Goal: Task Accomplishment & Management: Manage account settings

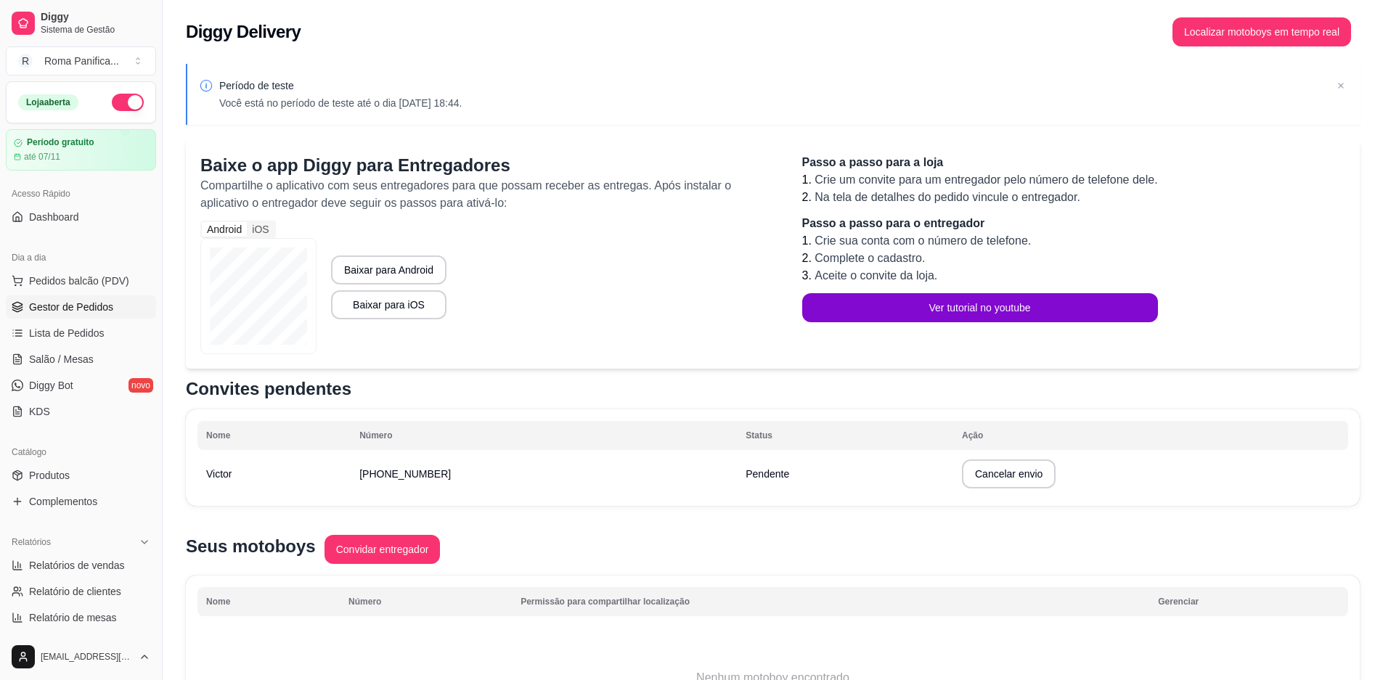
click at [70, 314] on span "Gestor de Pedidos" at bounding box center [71, 307] width 84 height 15
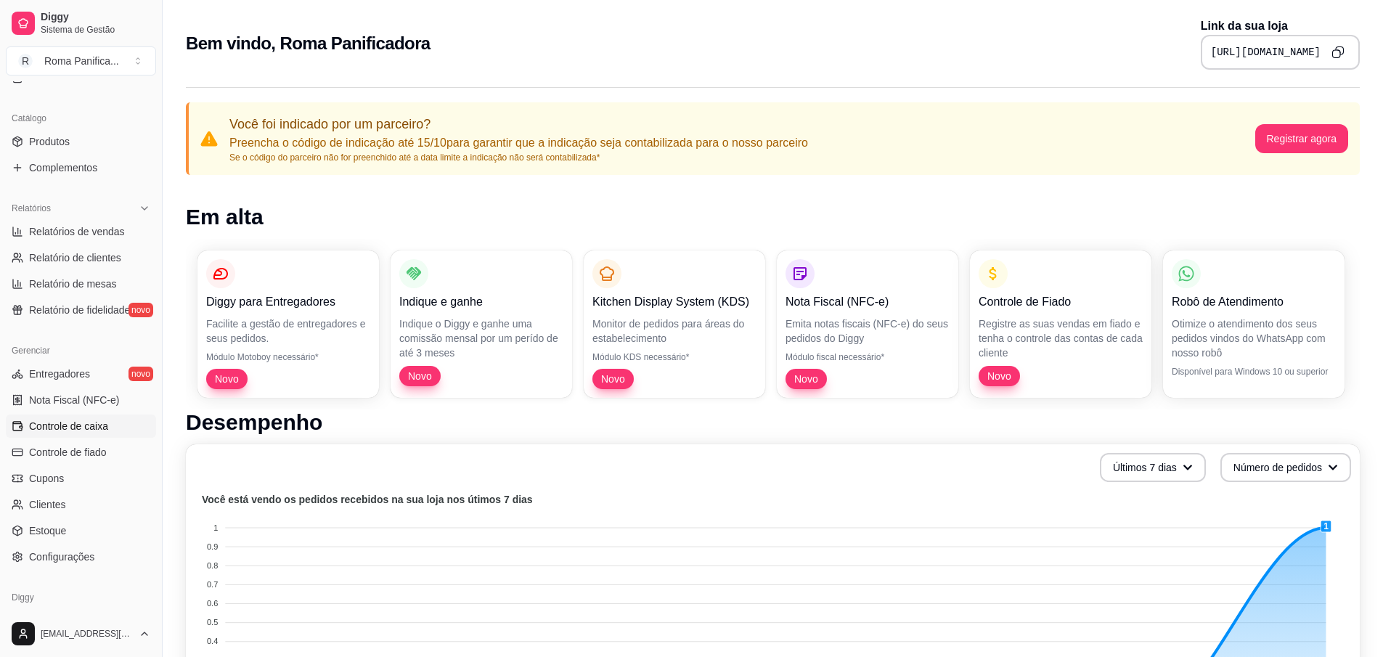
scroll to position [388, 0]
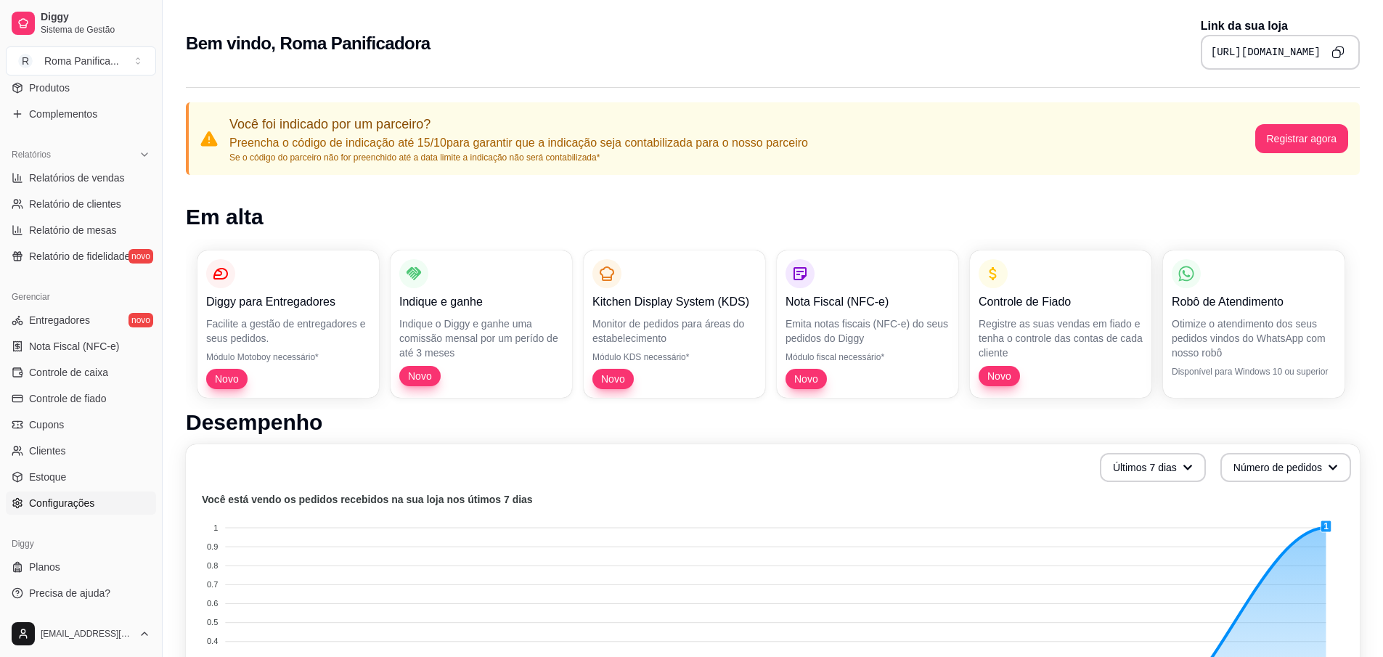
drag, startPoint x: 82, startPoint y: 504, endPoint x: 103, endPoint y: 509, distance: 21.7
click at [82, 504] on span "Configurações" at bounding box center [61, 503] width 65 height 15
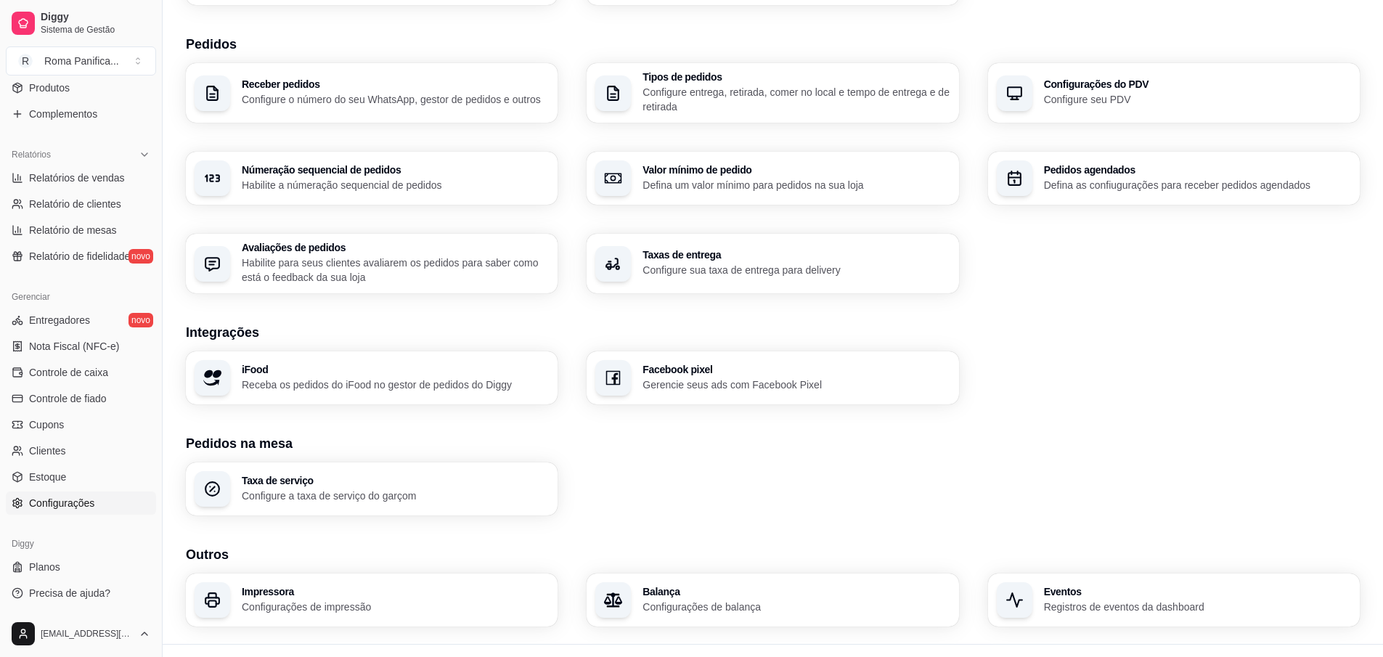
scroll to position [341, 0]
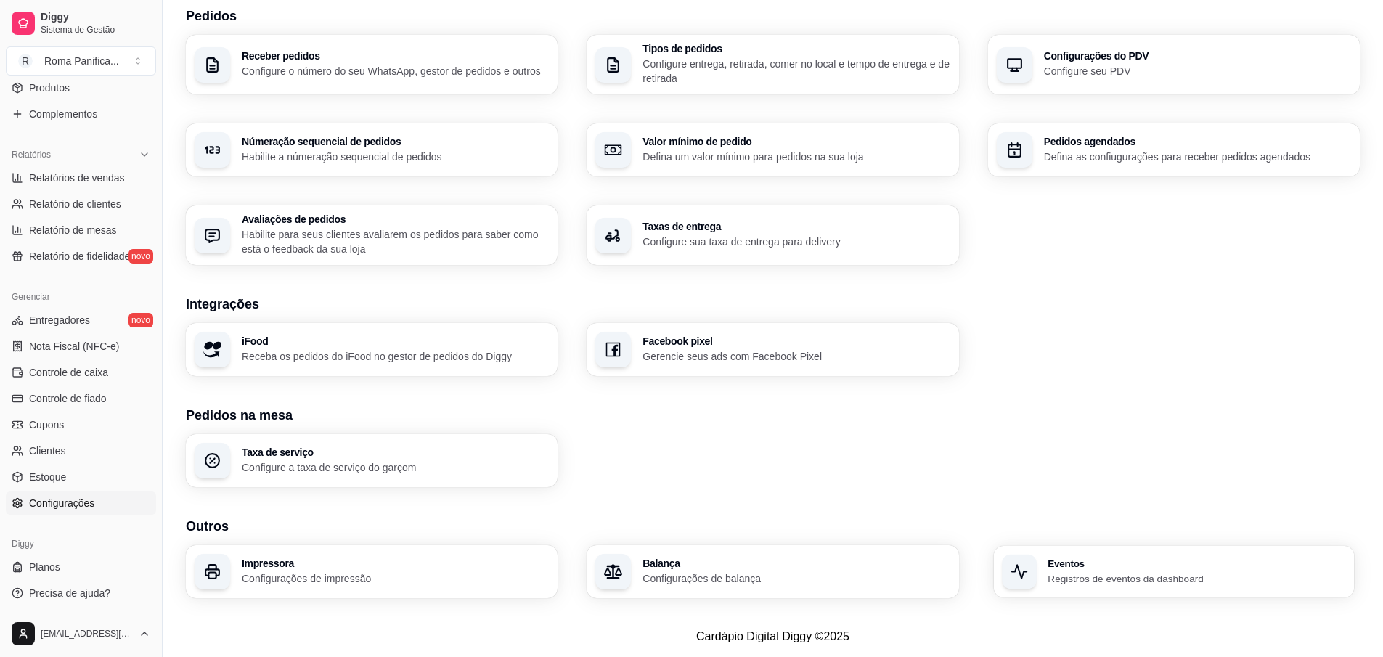
click at [1168, 581] on p "Registros de eventos da dashboard" at bounding box center [1197, 579] width 298 height 14
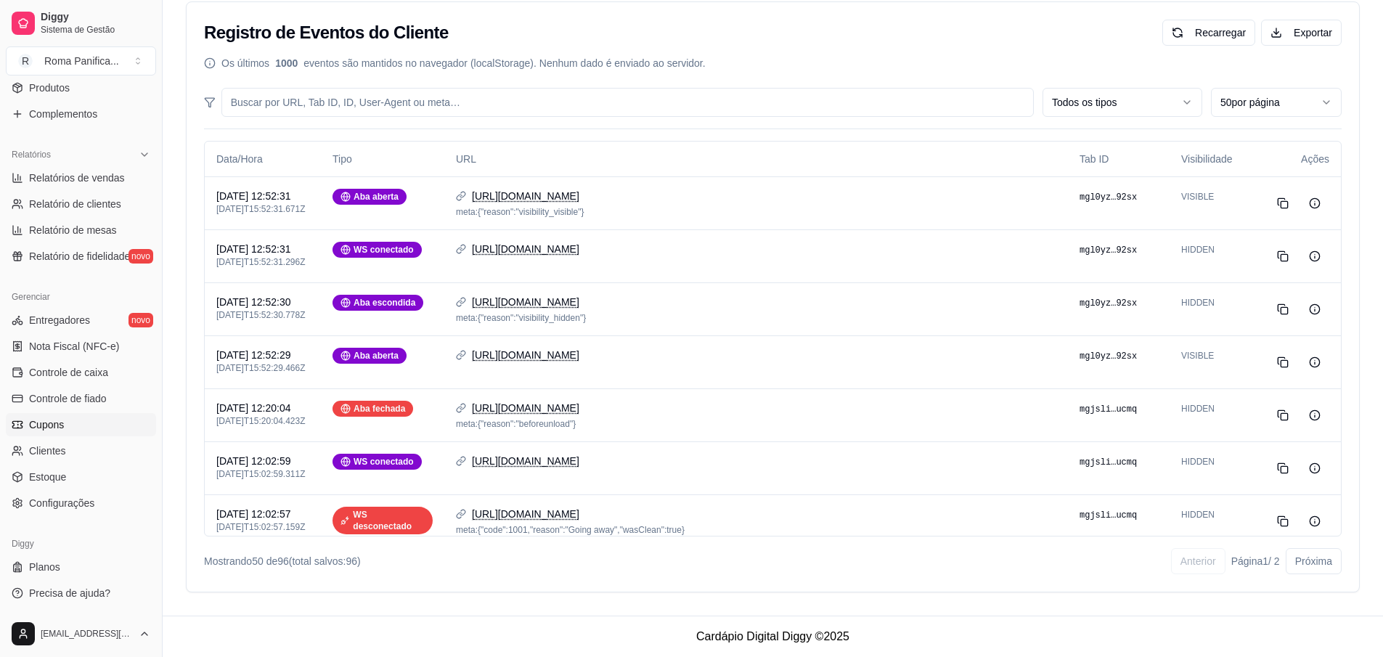
click at [71, 427] on link "Cupons" at bounding box center [81, 424] width 150 height 23
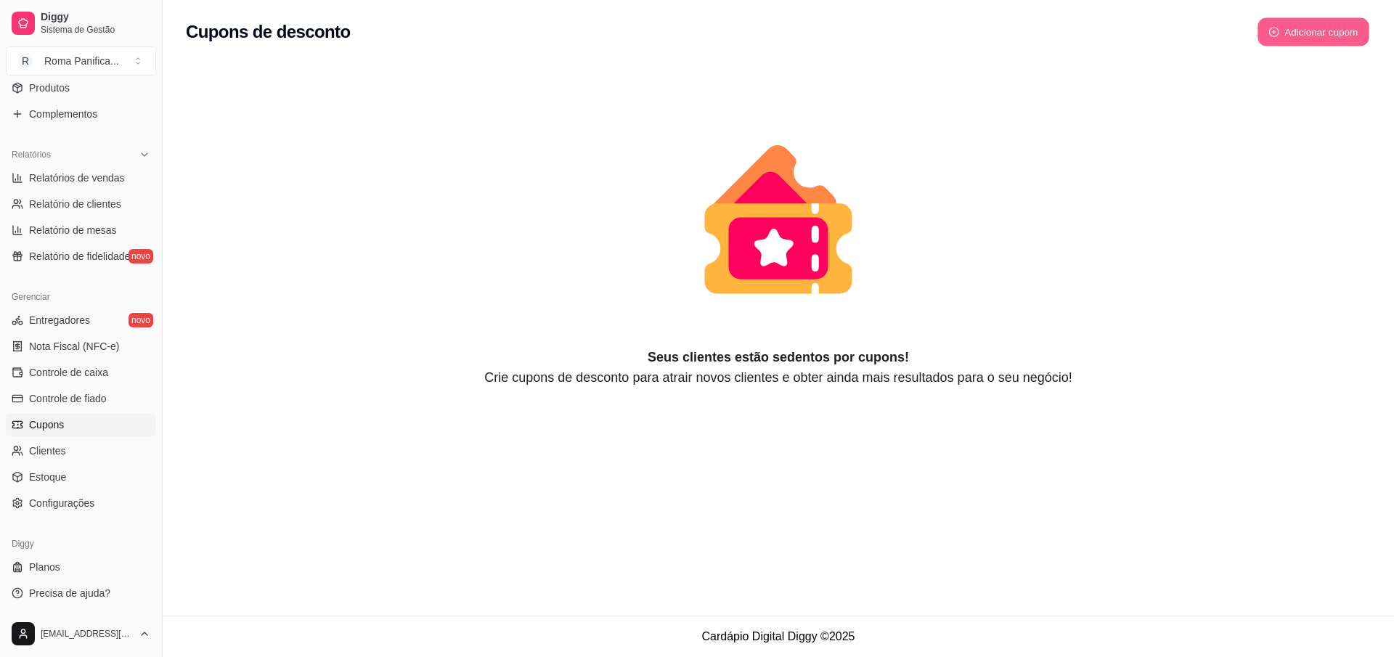
click at [1293, 20] on button "Adicionar cupom" at bounding box center [1314, 32] width 112 height 28
select select "FIXED_VALUE"
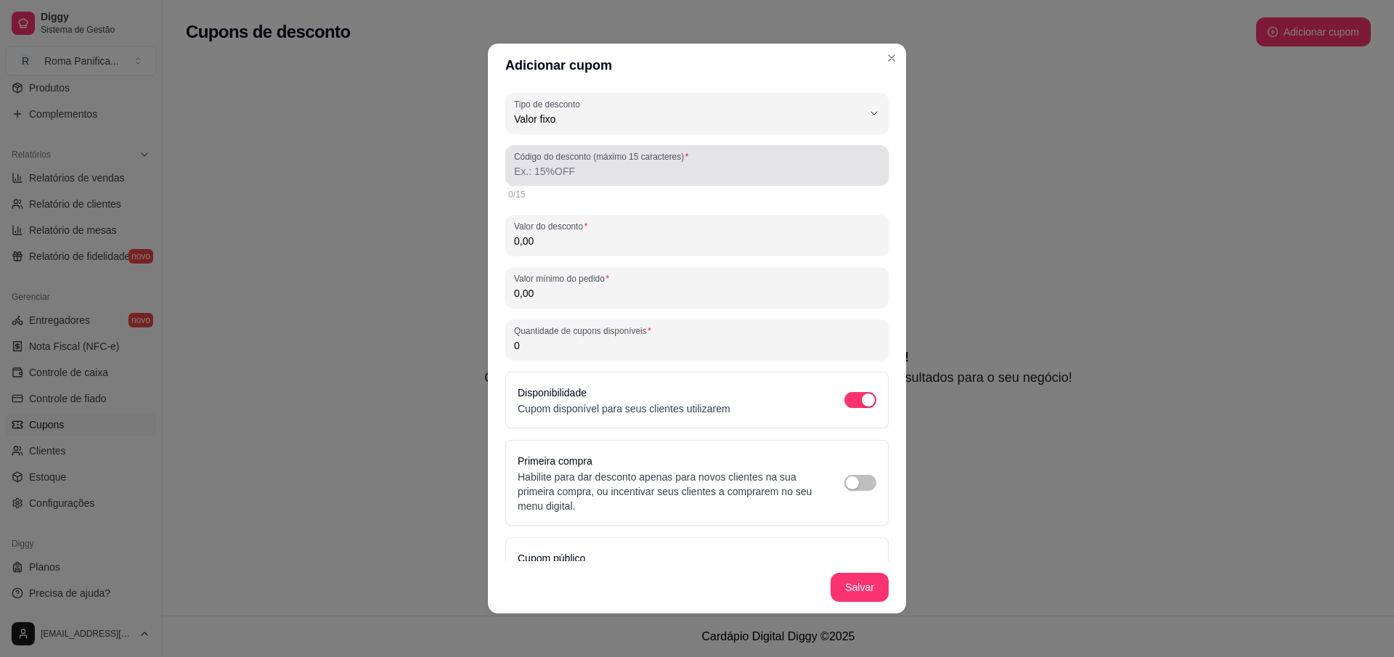
click at [686, 175] on input "Código do desconto (máximo 15 caracteres)" at bounding box center [697, 171] width 366 height 15
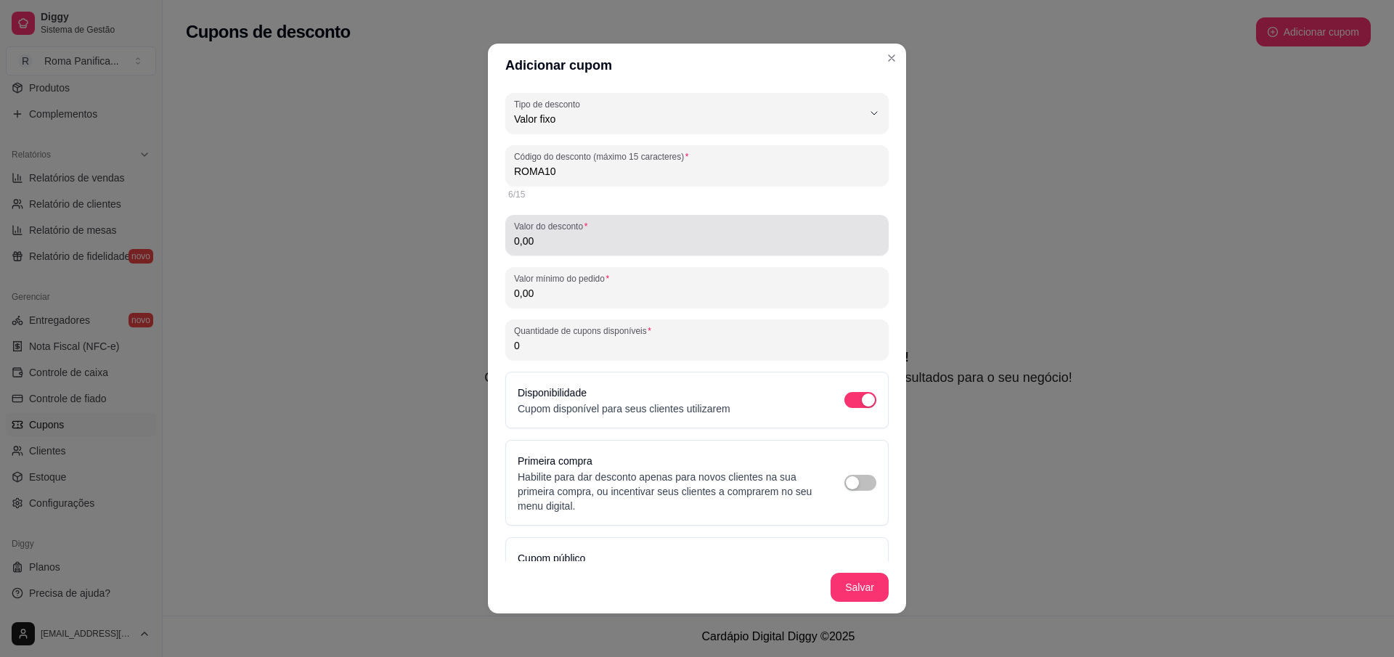
type input "ROMA10"
click at [596, 229] on div "0,00" at bounding box center [697, 235] width 366 height 29
click at [582, 249] on div "0,00" at bounding box center [697, 235] width 366 height 29
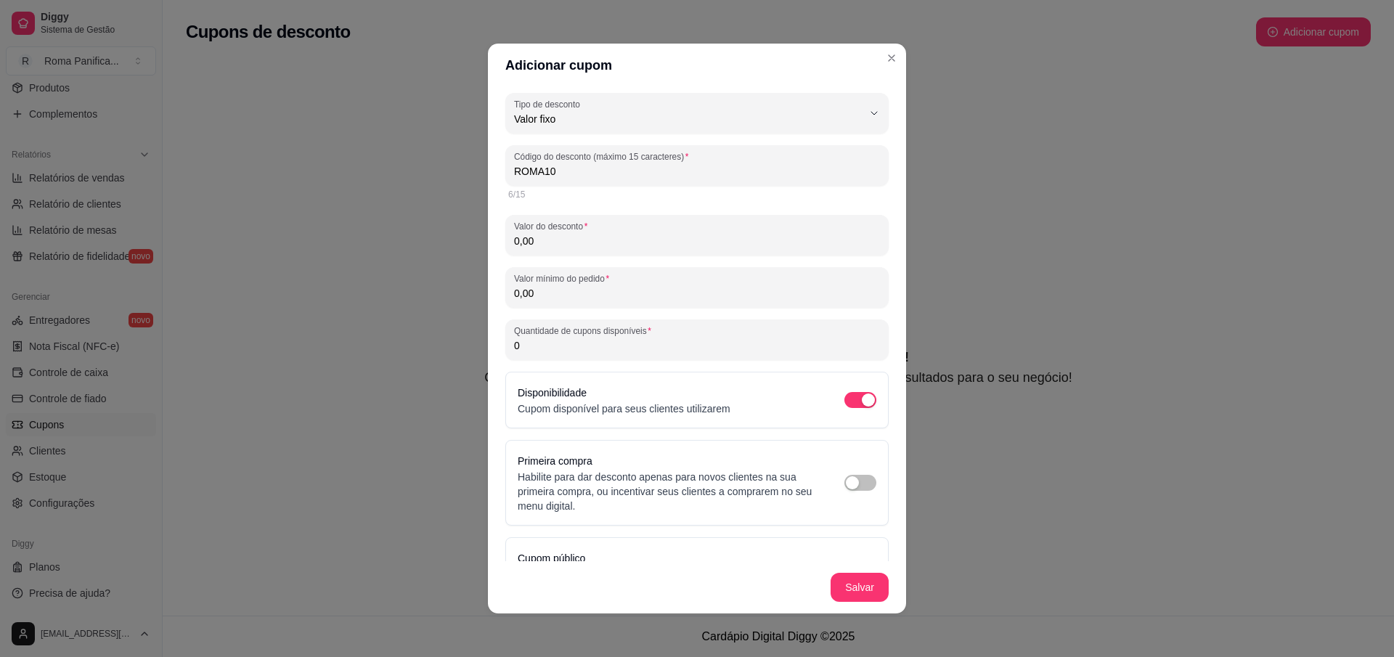
click at [582, 250] on div "Valor do desconto 0,00" at bounding box center [696, 235] width 383 height 41
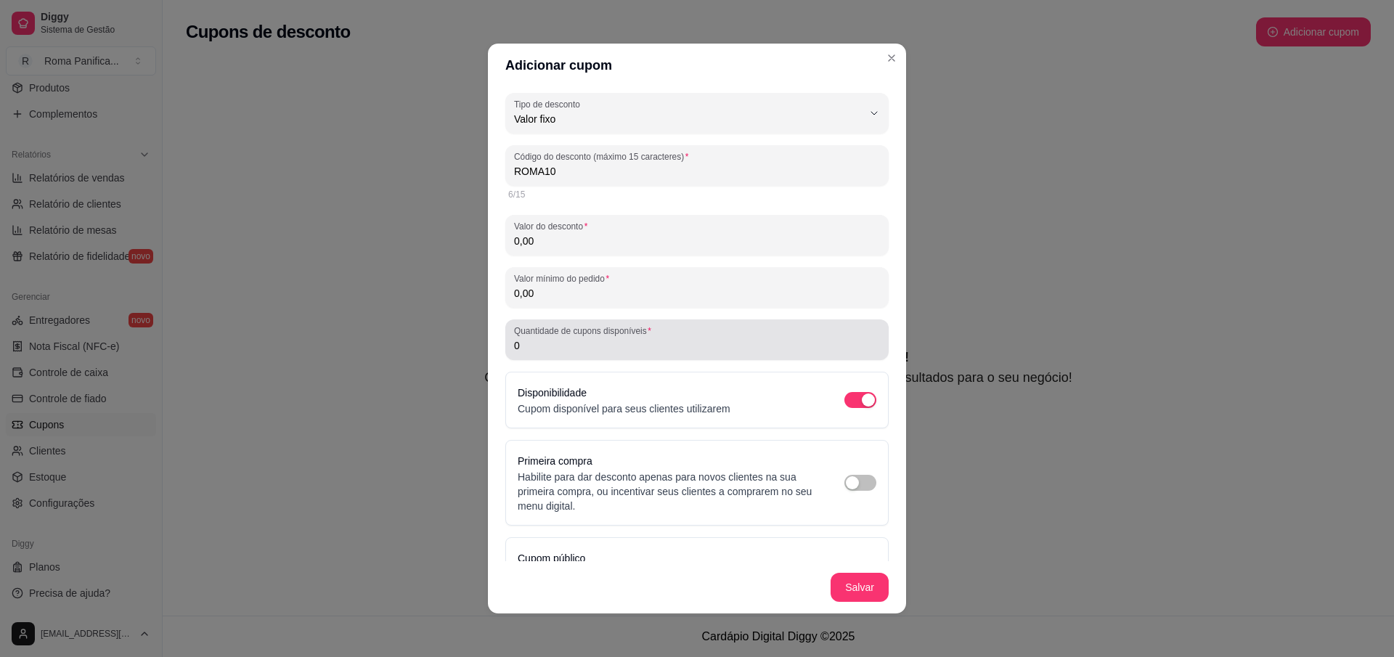
click at [552, 352] on input "0" at bounding box center [697, 345] width 366 height 15
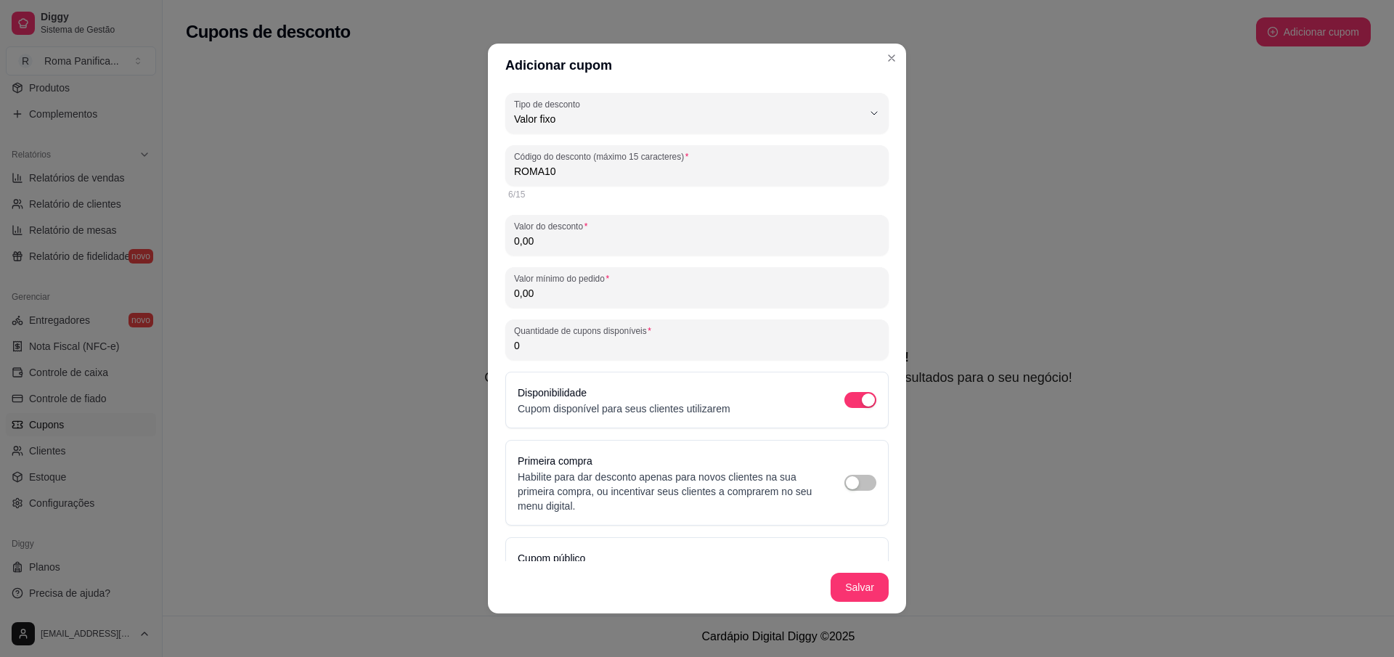
click at [552, 351] on input "0" at bounding box center [697, 345] width 366 height 15
type input "10"
click at [581, 293] on input "0,00" at bounding box center [697, 293] width 366 height 15
type input "25,00"
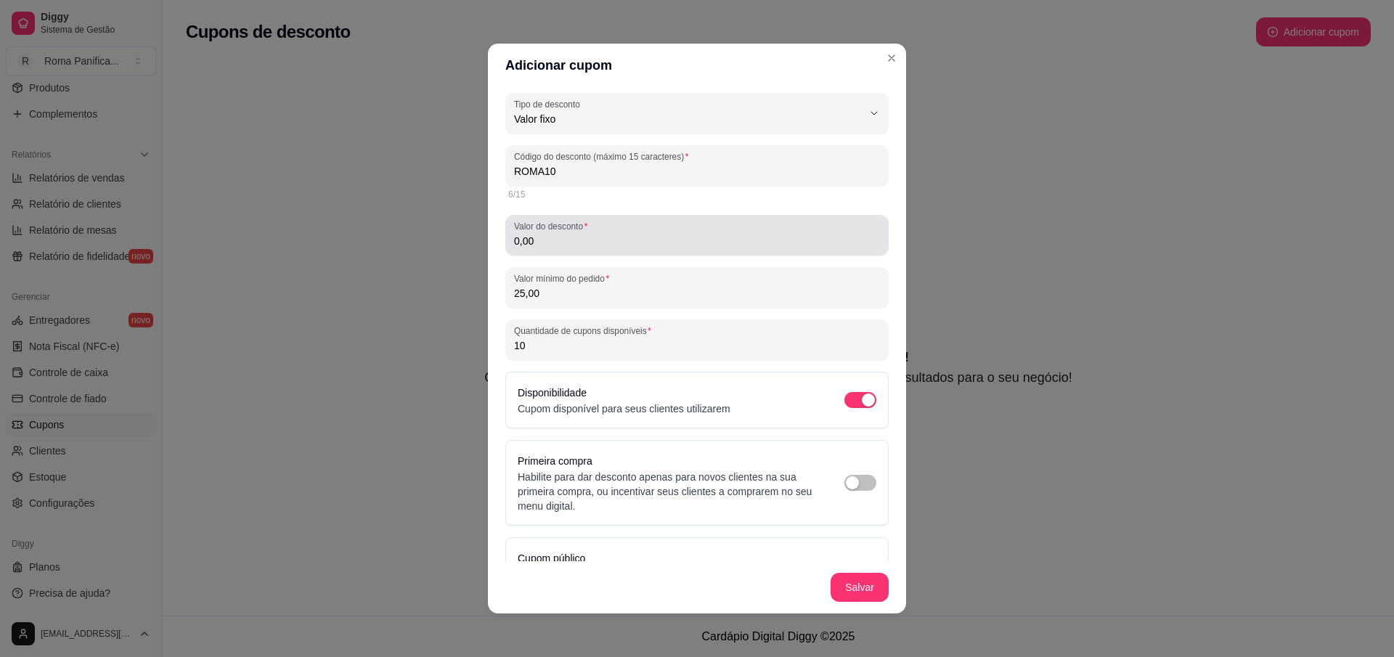
click at [554, 246] on input "0,00" at bounding box center [697, 241] width 366 height 15
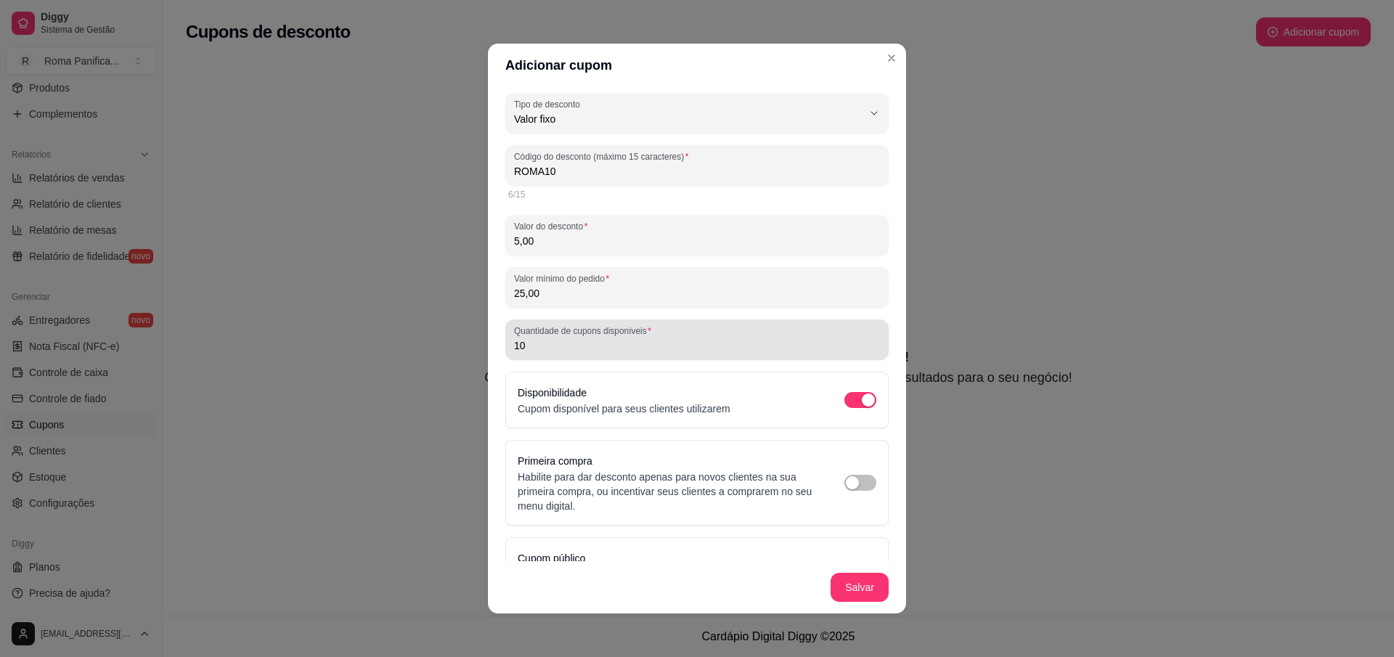
type input "5,00"
click at [584, 354] on div "Quantidade de cupons disponíveis 10" at bounding box center [696, 340] width 383 height 41
click at [584, 354] on div "10" at bounding box center [697, 339] width 366 height 29
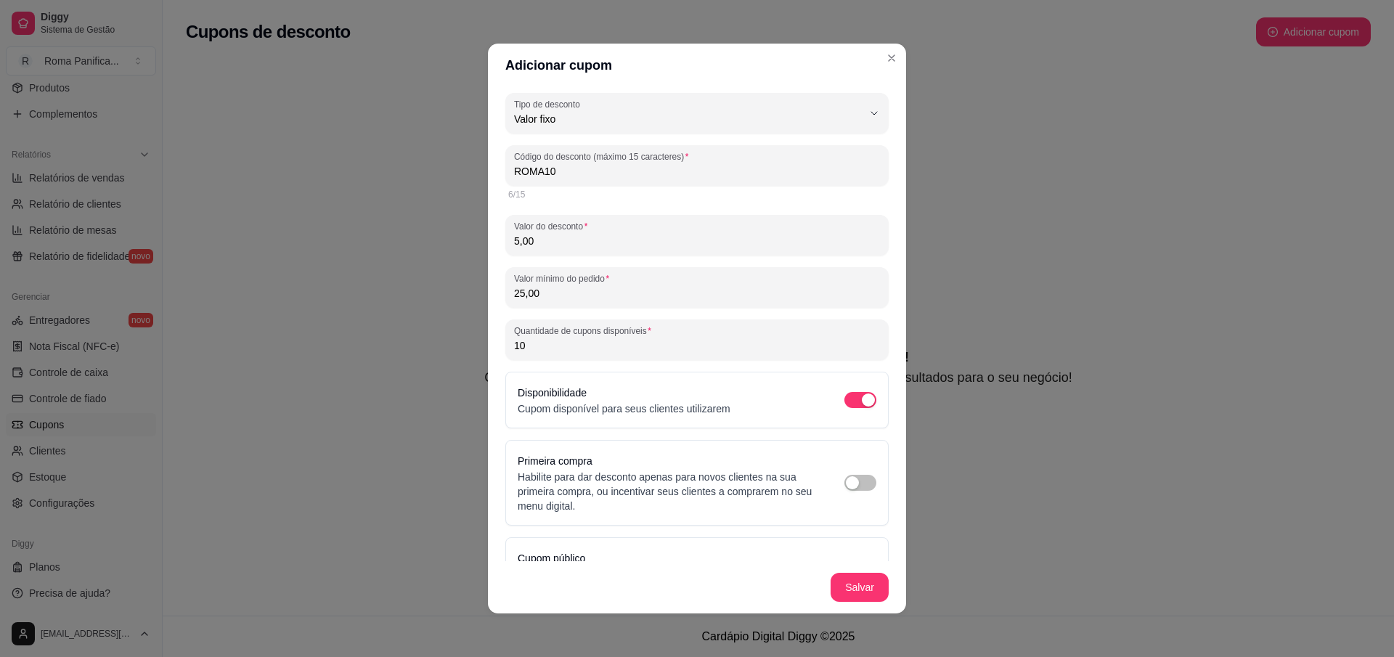
click at [521, 346] on input "10" at bounding box center [697, 345] width 366 height 15
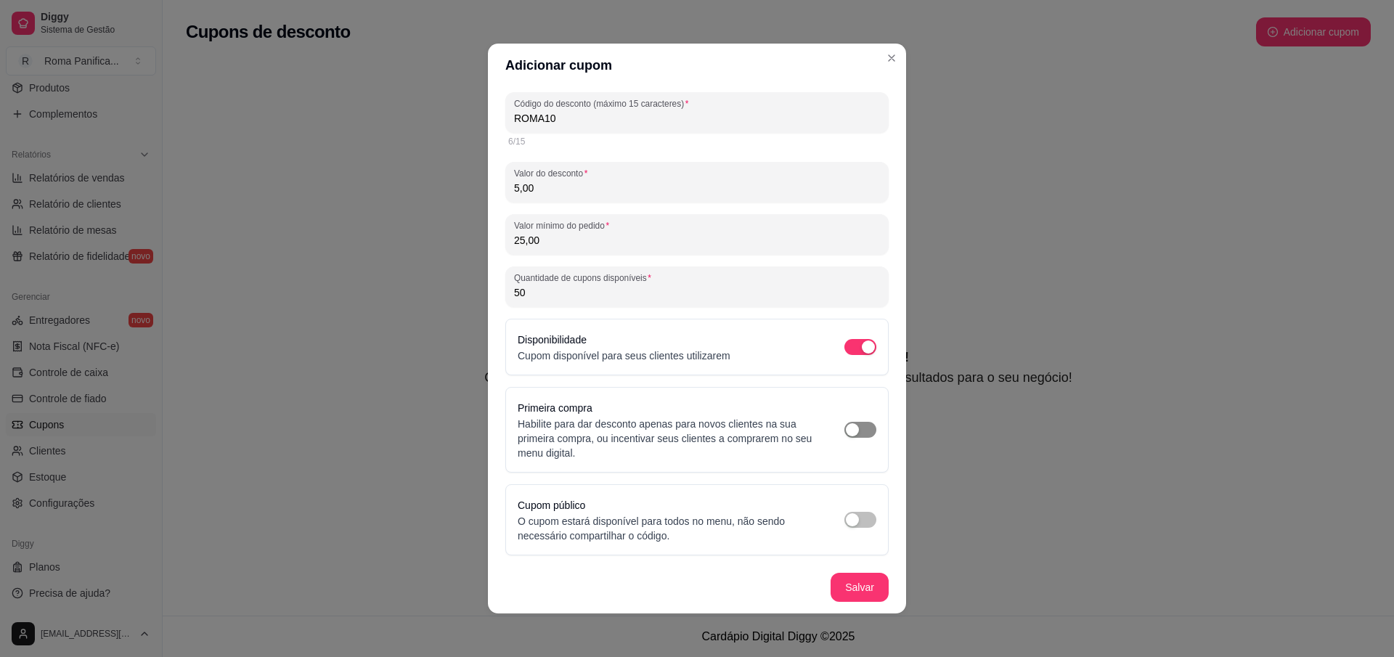
type input "50"
click at [846, 436] on div "button" at bounding box center [852, 429] width 13 height 13
click at [846, 524] on div "button" at bounding box center [852, 519] width 13 height 13
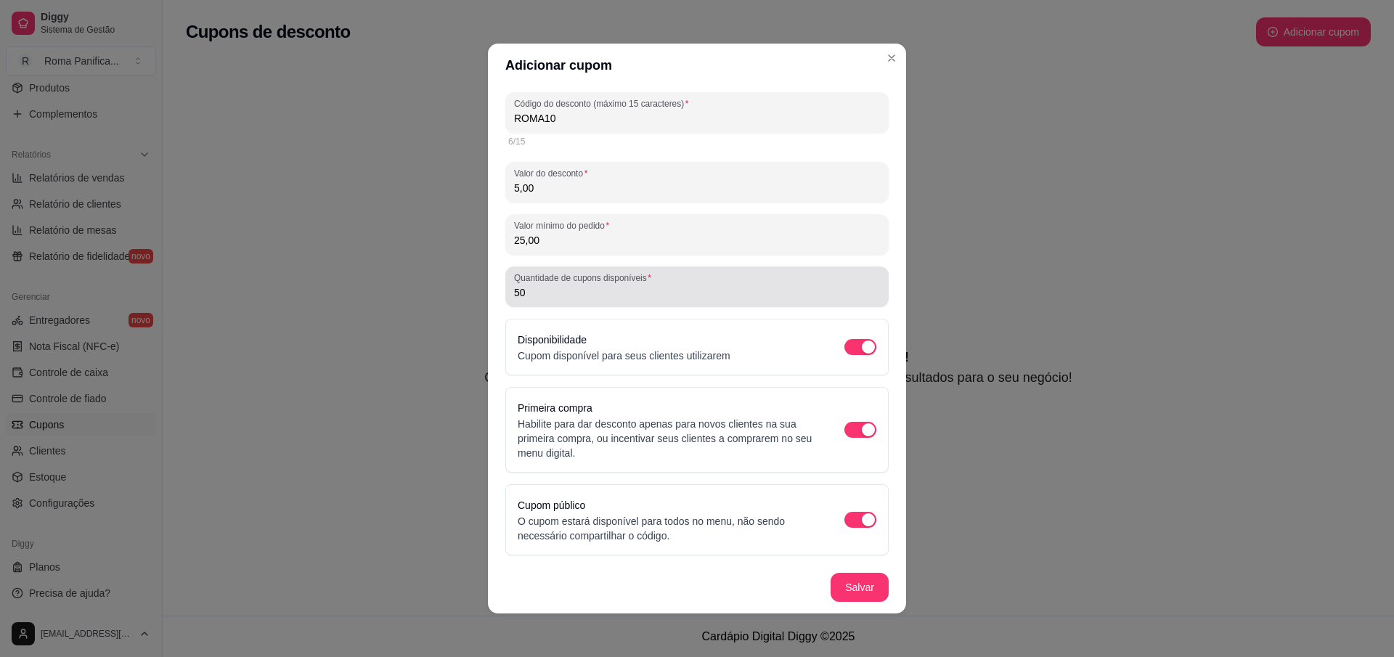
scroll to position [0, 0]
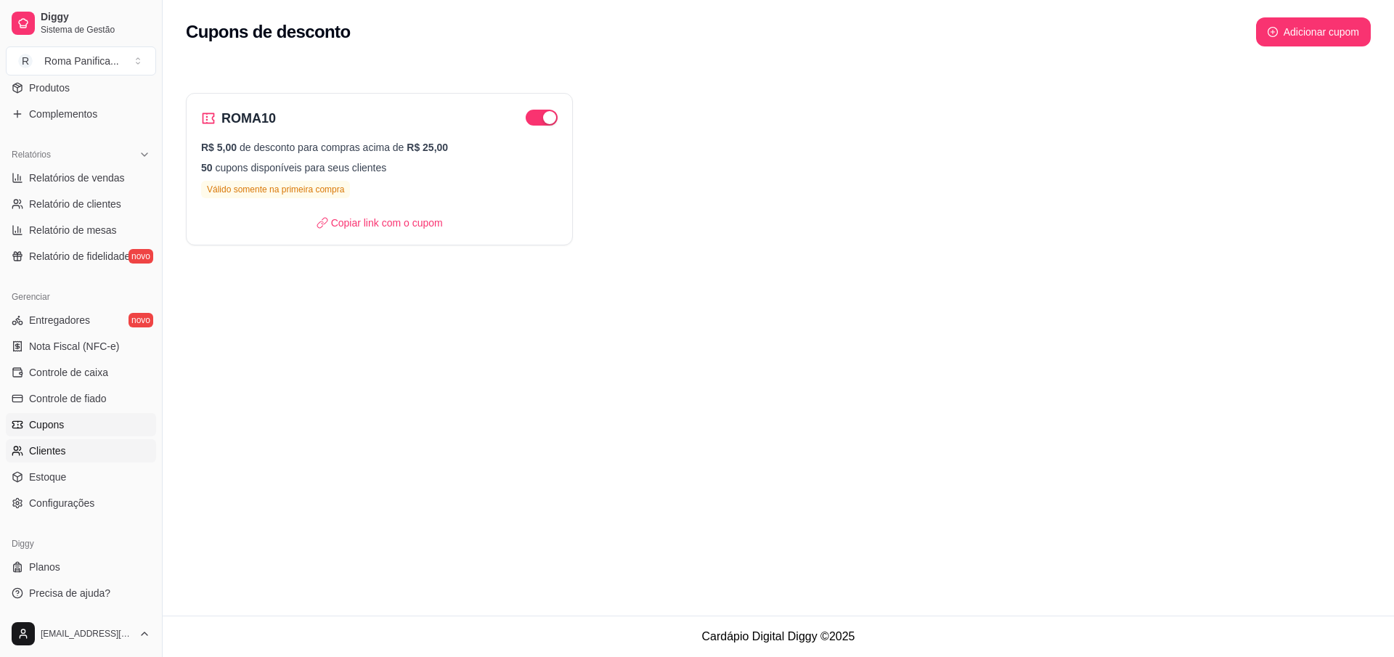
click at [66, 450] on link "Clientes" at bounding box center [81, 450] width 150 height 23
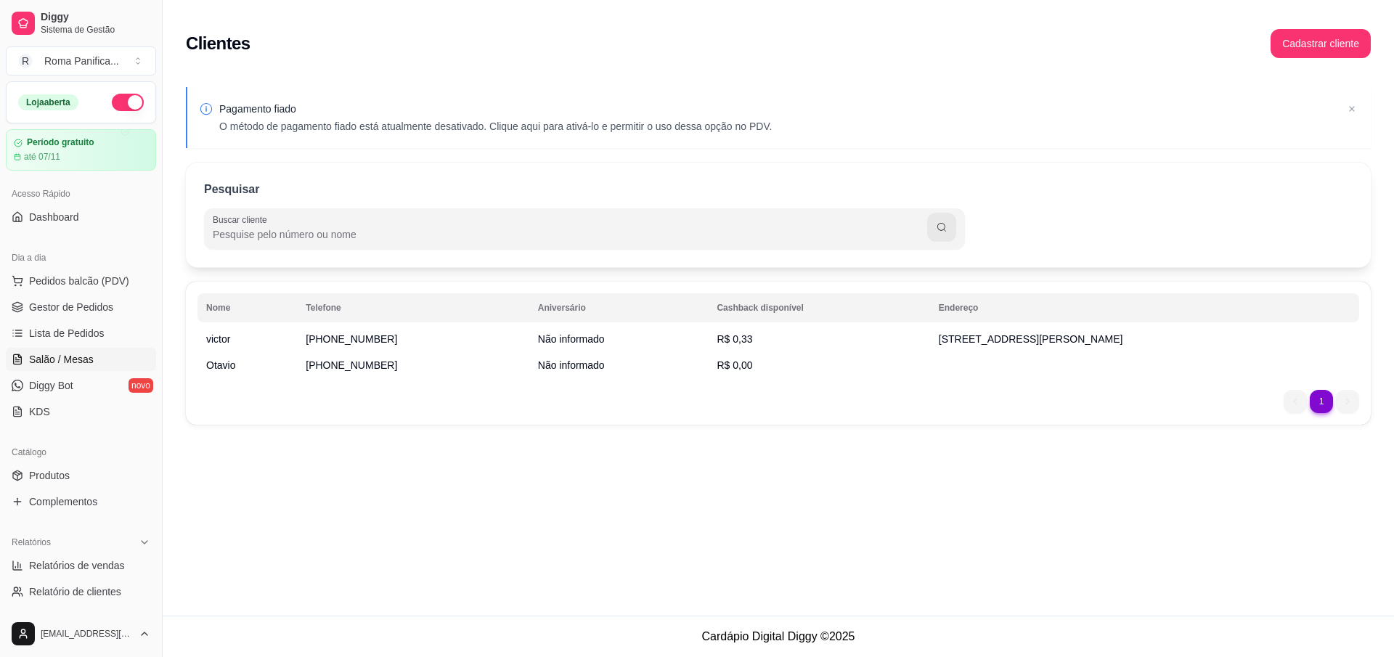
click at [72, 359] on span "Salão / Mesas" at bounding box center [61, 359] width 65 height 15
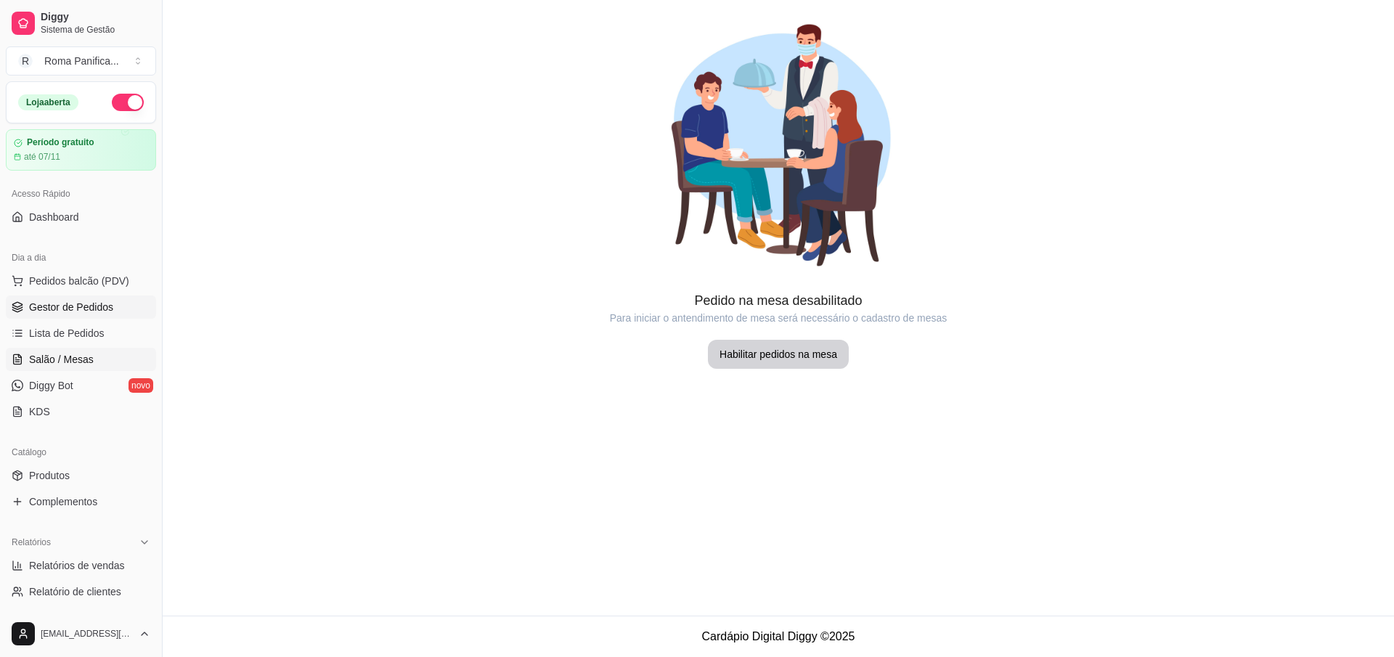
click at [81, 304] on span "Gestor de Pedidos" at bounding box center [71, 307] width 84 height 15
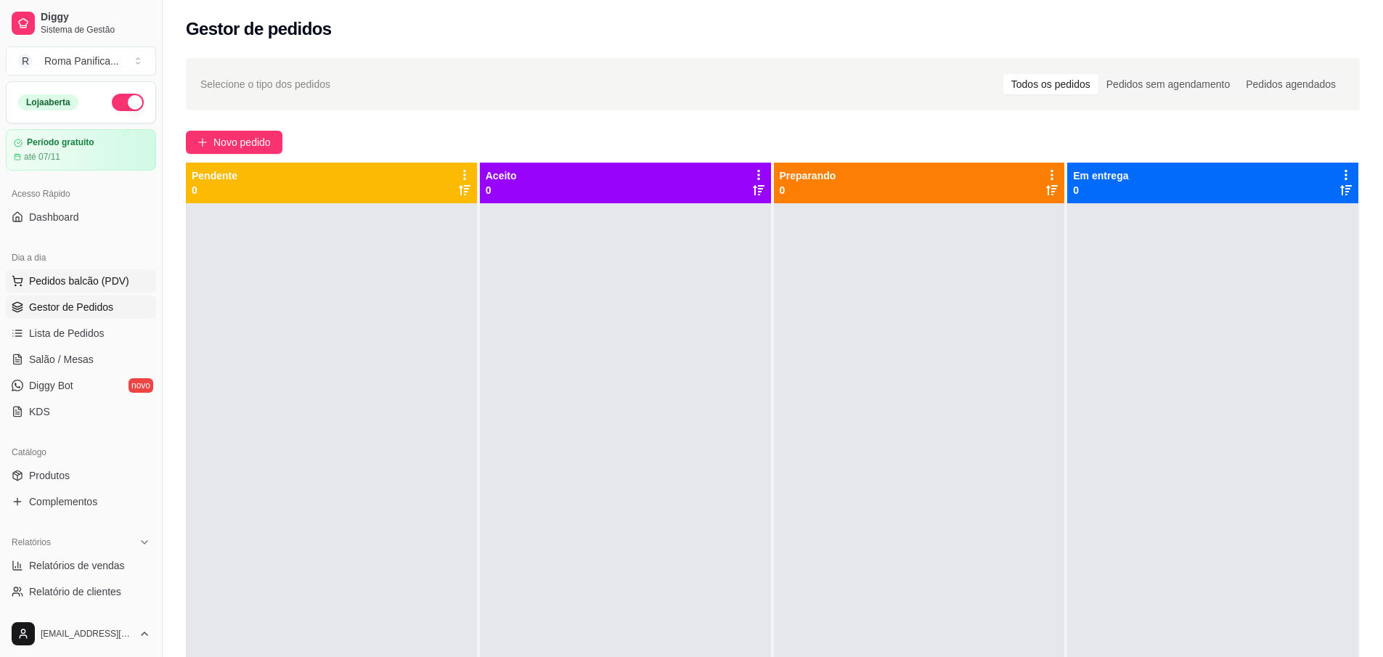
click at [92, 279] on span "Pedidos balcão (PDV)" at bounding box center [79, 281] width 100 height 15
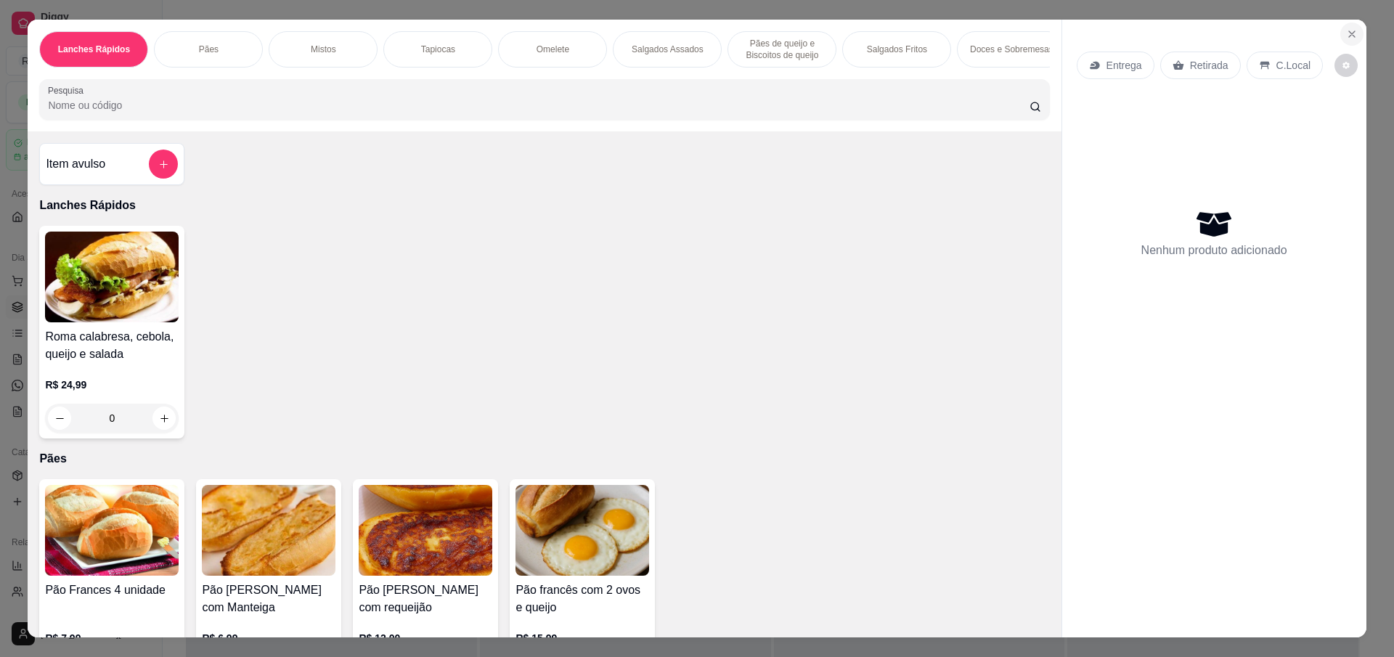
click at [1347, 30] on icon "Close" at bounding box center [1352, 34] width 12 height 12
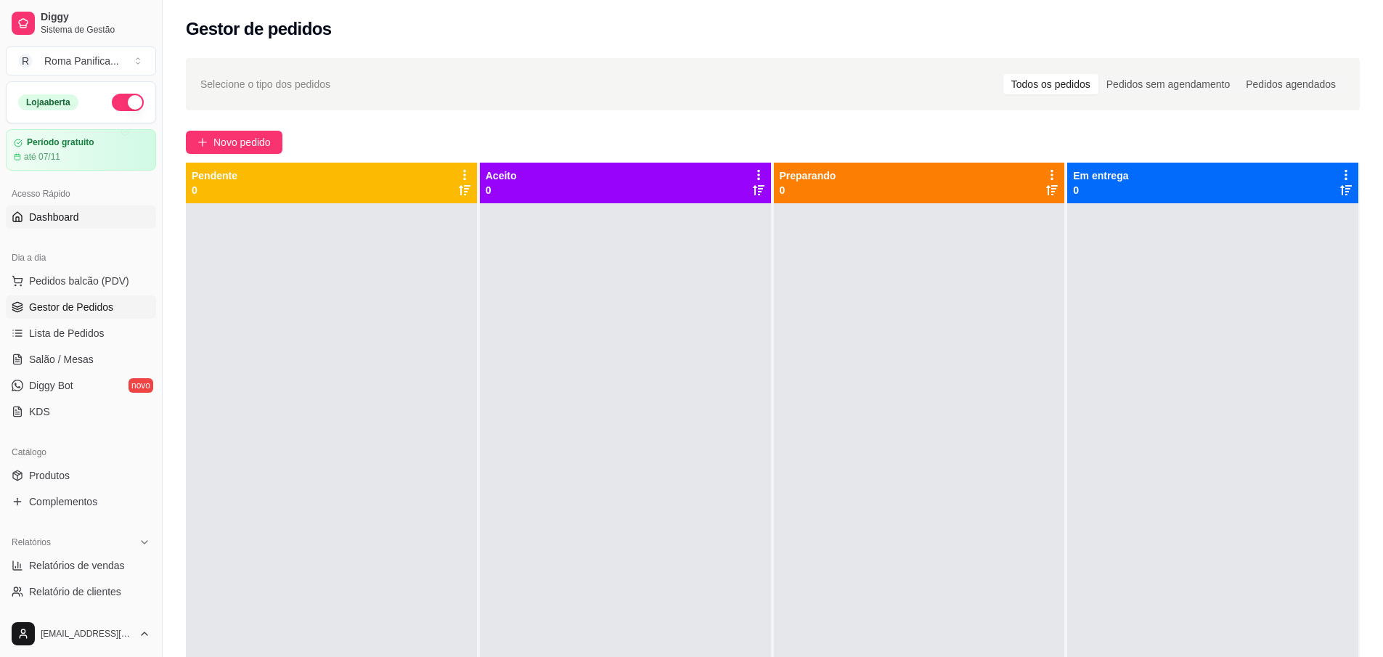
click at [60, 223] on span "Dashboard" at bounding box center [54, 217] width 50 height 15
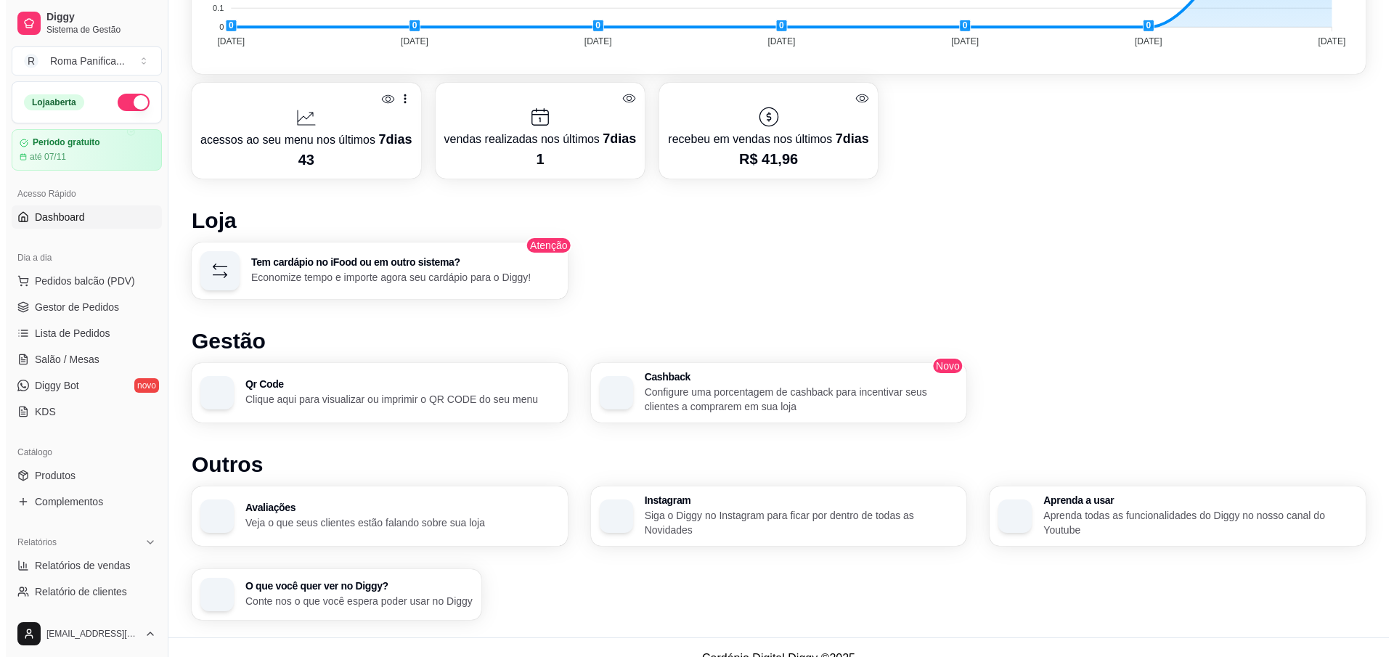
scroll to position [712, 0]
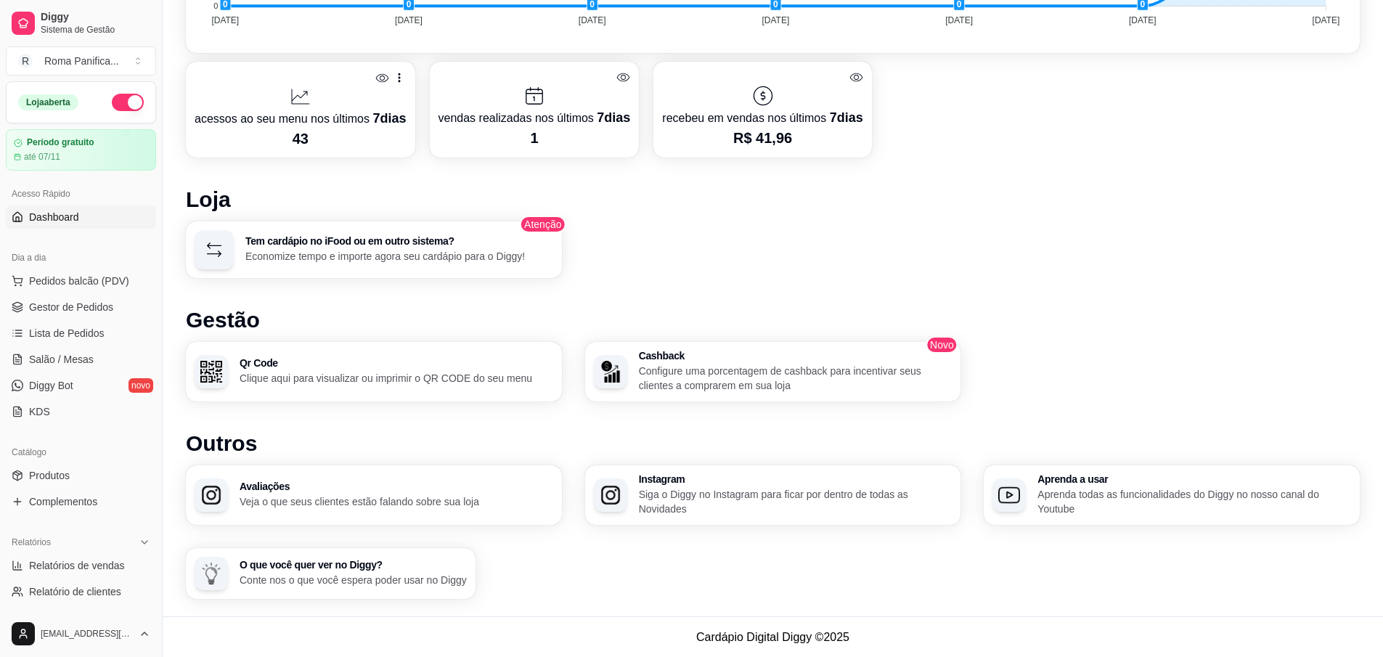
click at [434, 259] on p "Economize tempo e importe agora seu cardápio para o Diggy!" at bounding box center [399, 256] width 308 height 15
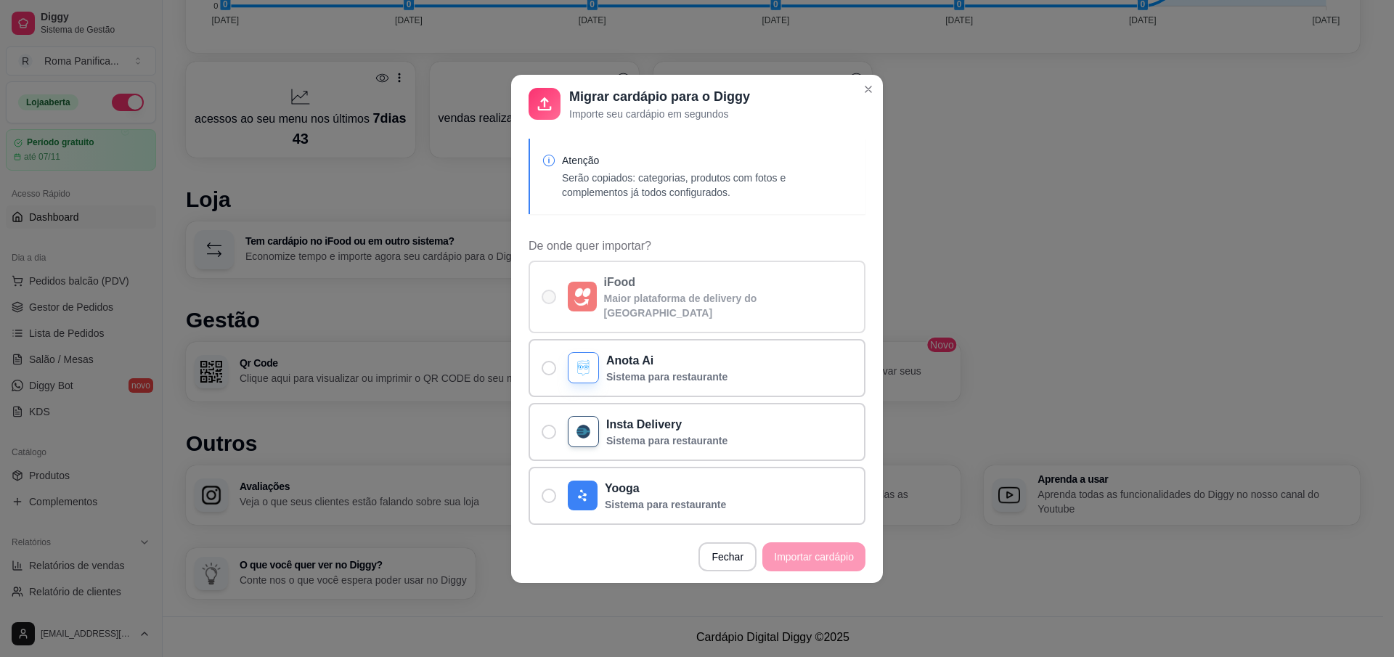
click at [537, 289] on label "iFood Maior plataforma de delivery do Brasil" at bounding box center [697, 297] width 337 height 73
click at [541, 299] on input "iFood Maior plataforma de delivery do Brasil" at bounding box center [545, 303] width 9 height 9
radio input "true"
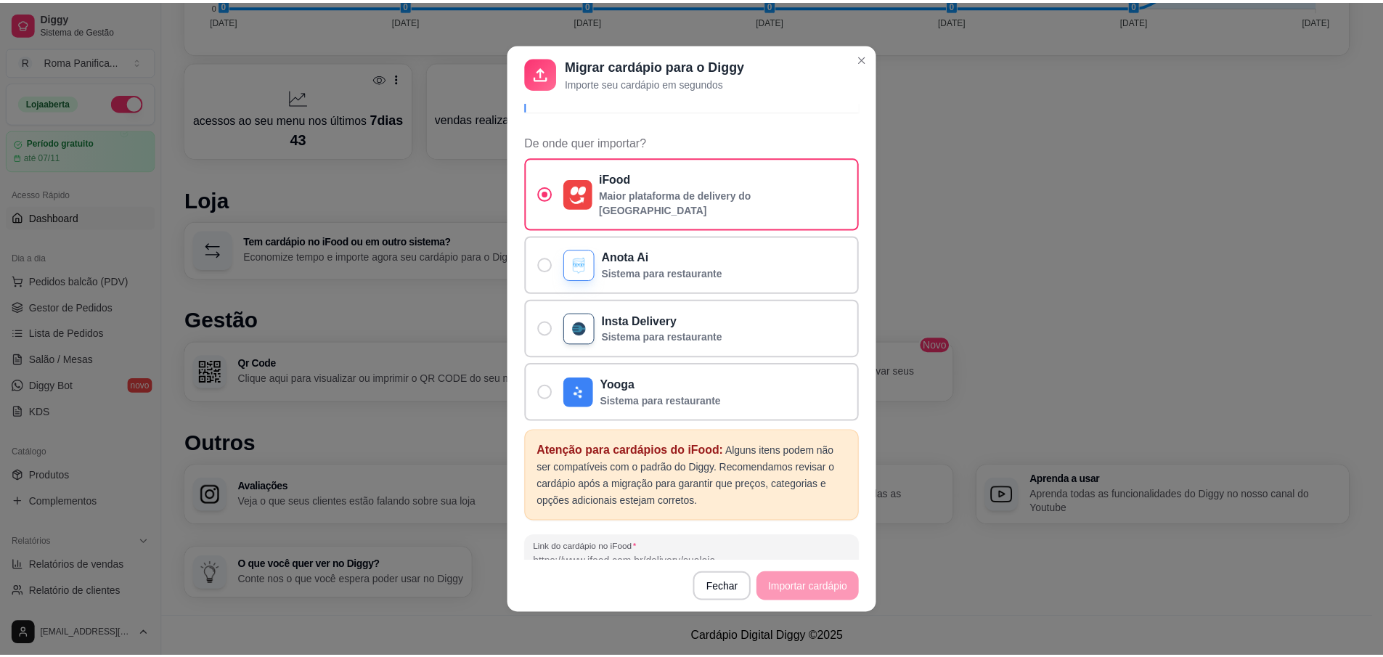
scroll to position [126, 0]
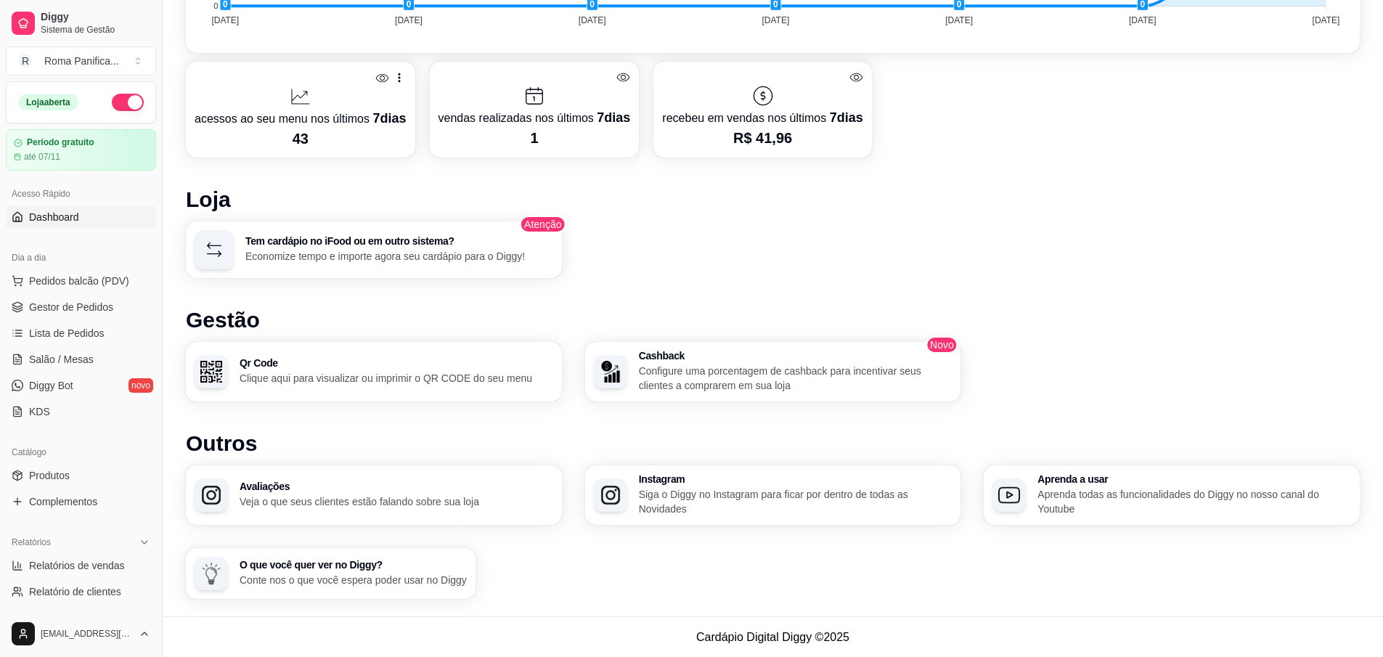
click at [446, 386] on div "Qr Code Clique aqui para visualizar ou imprimir o QR CODE do seu menu" at bounding box center [374, 372] width 376 height 60
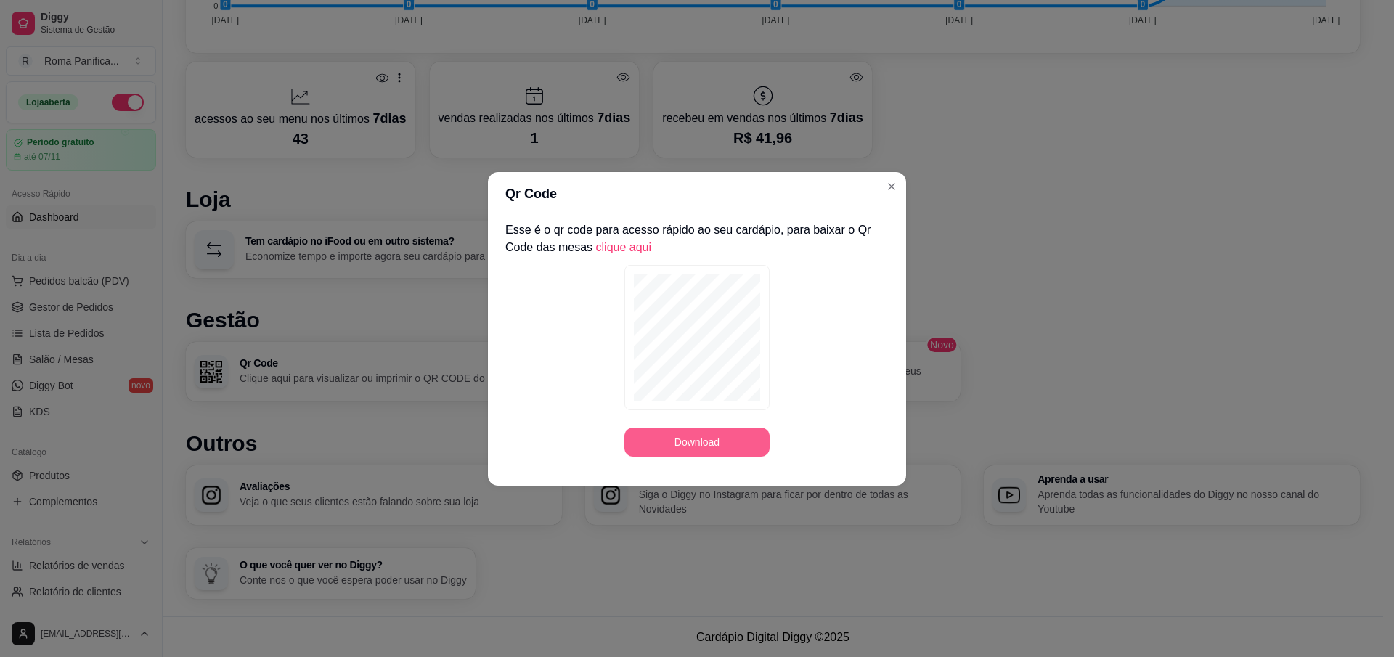
click at [679, 443] on button "Download" at bounding box center [697, 442] width 145 height 29
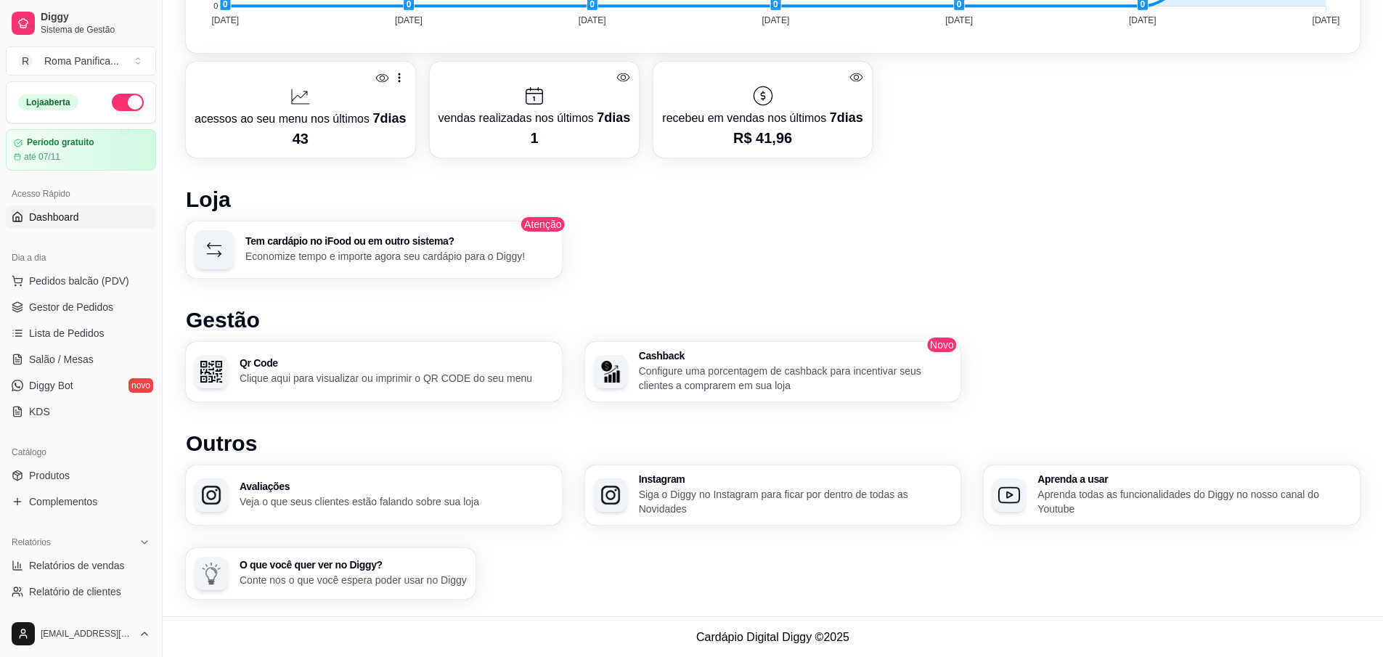
click at [704, 423] on div "Desempenho Últimos 7 dias Número de pedidos Você está vendo os pedidos recebido…" at bounding box center [773, 148] width 1174 height 901
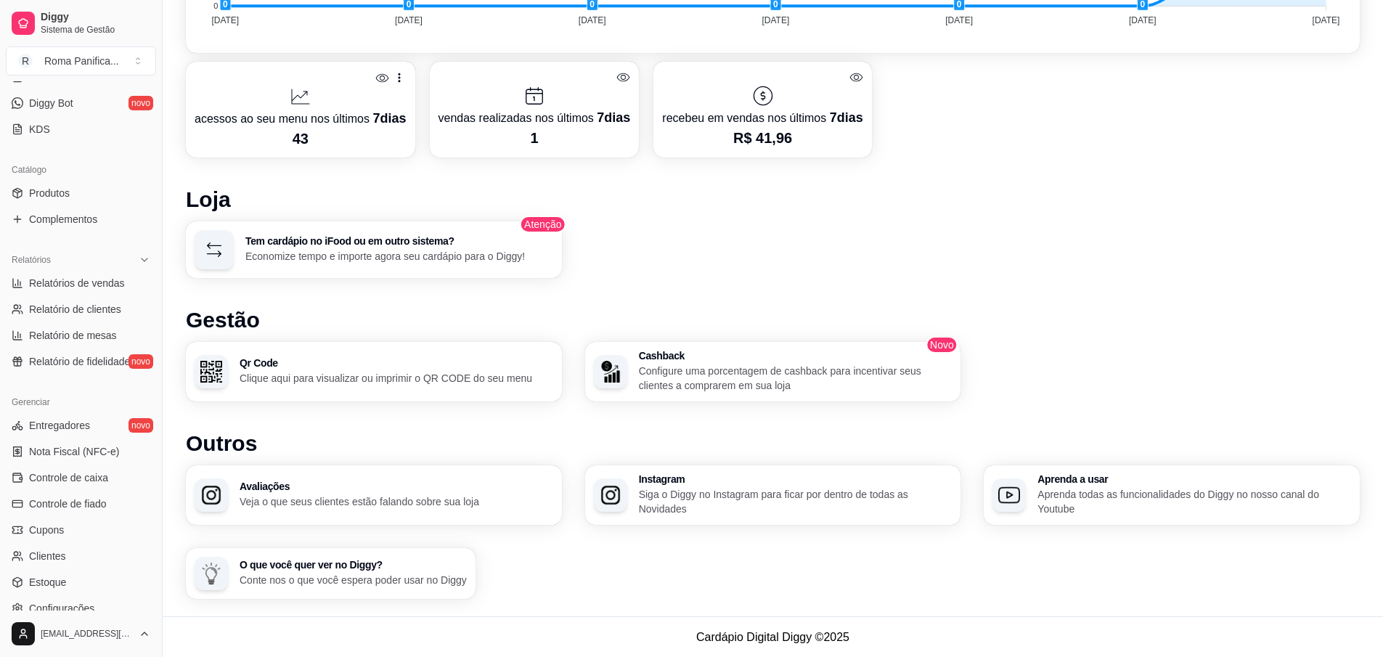
scroll to position [388, 0]
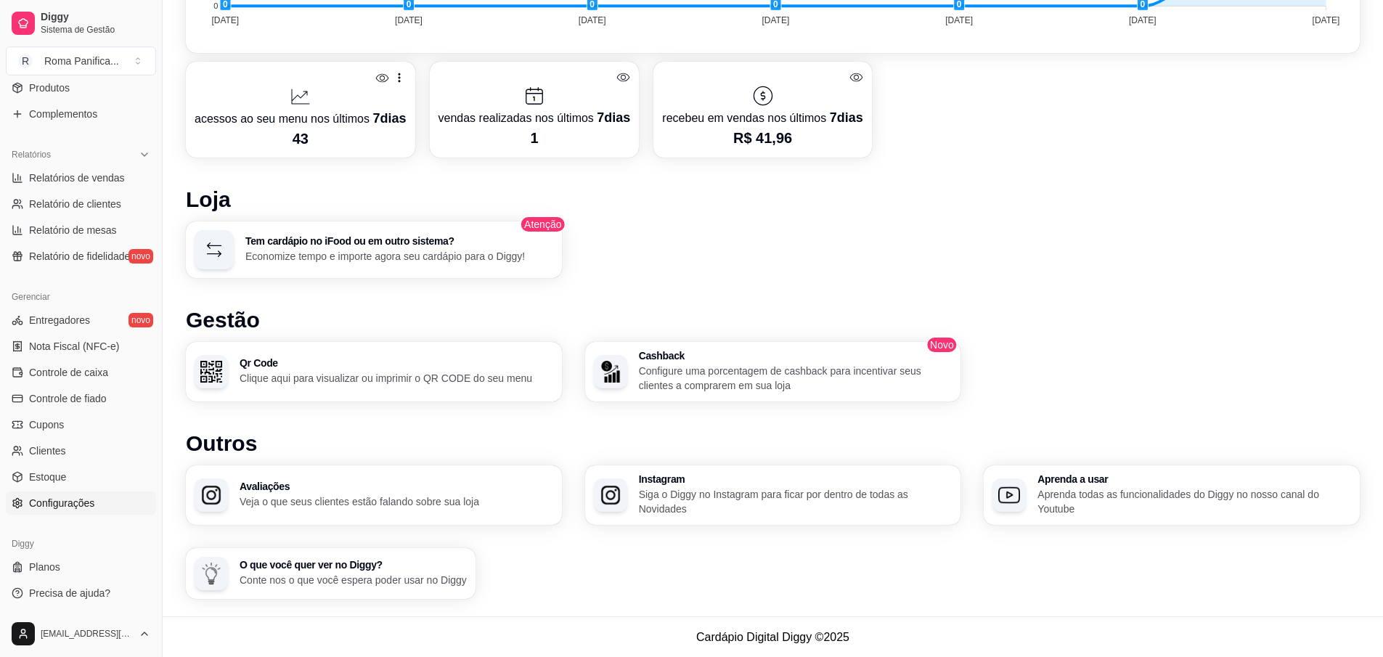
click at [65, 507] on span "Configurações" at bounding box center [61, 503] width 65 height 15
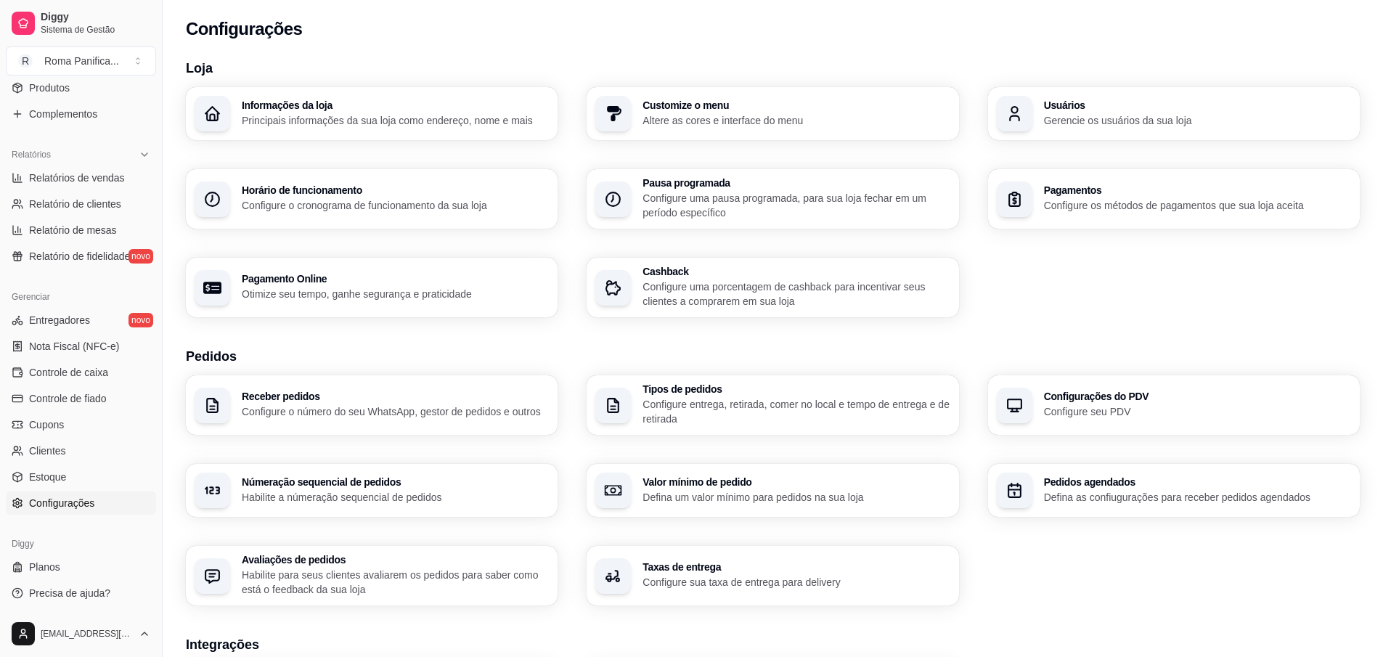
click at [89, 495] on link "Configurações" at bounding box center [81, 503] width 150 height 23
click at [41, 463] on ul "Entregadores novo Nota Fiscal (NFC-e) Controle de caixa Controle de fiado Cupon…" at bounding box center [81, 412] width 150 height 206
click at [47, 486] on link "Estoque" at bounding box center [81, 477] width 150 height 23
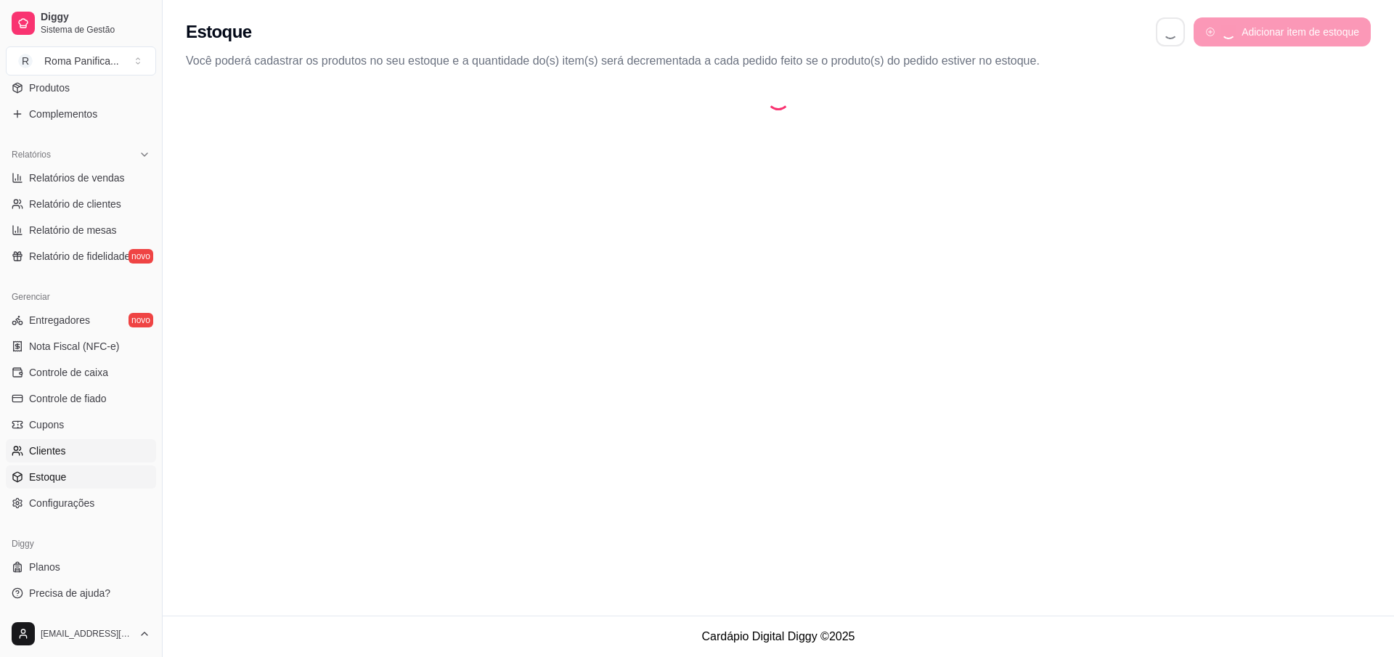
select select "QUANTITY_ORDER"
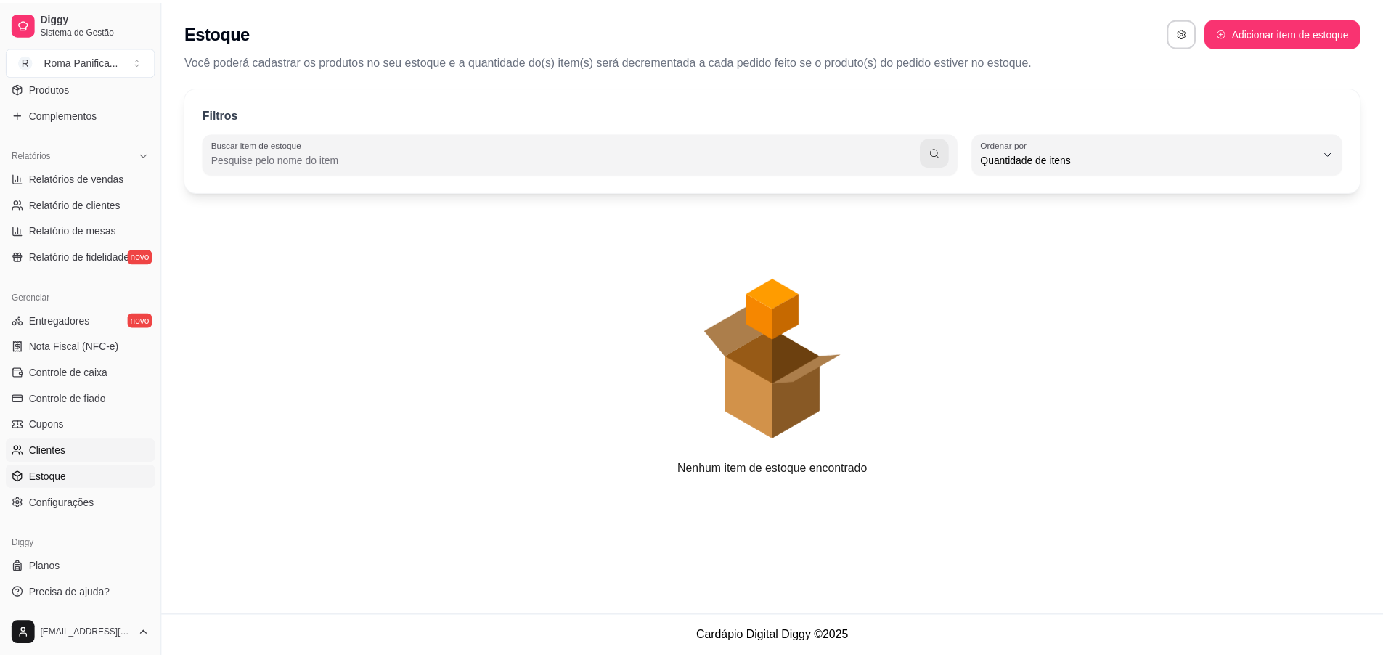
scroll to position [14, 0]
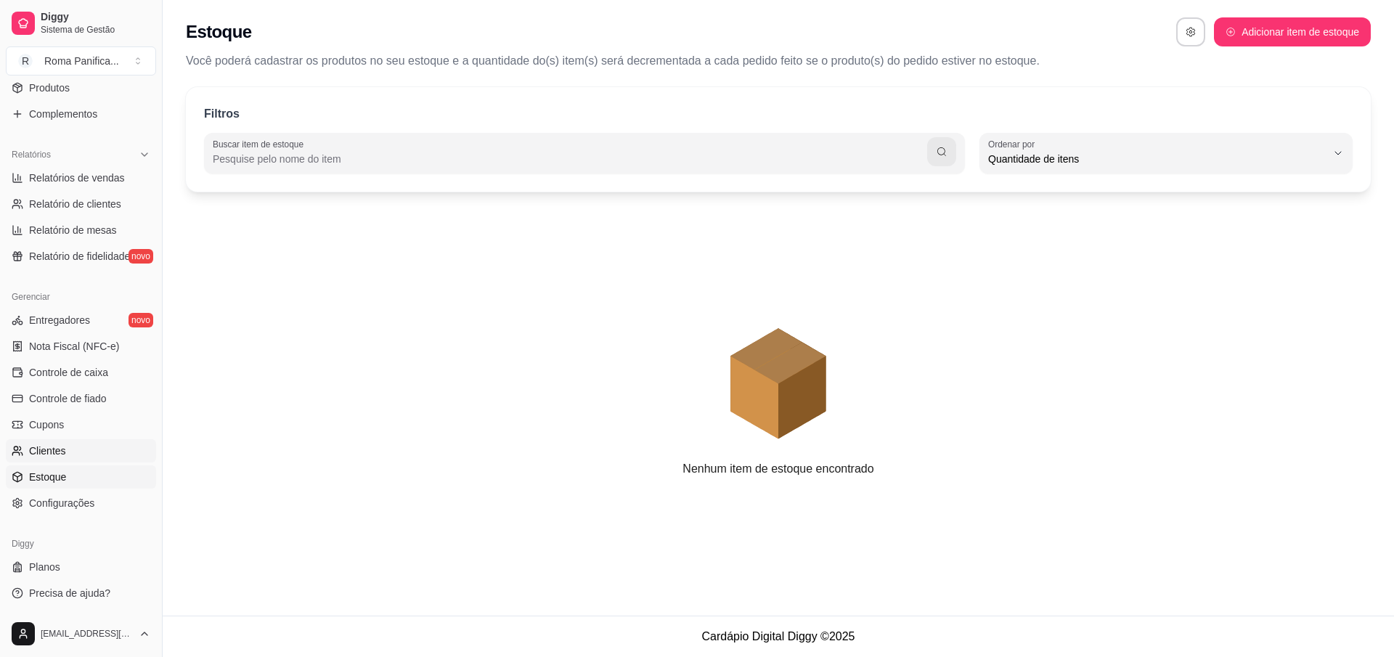
click at [43, 455] on span "Clientes" at bounding box center [47, 451] width 37 height 15
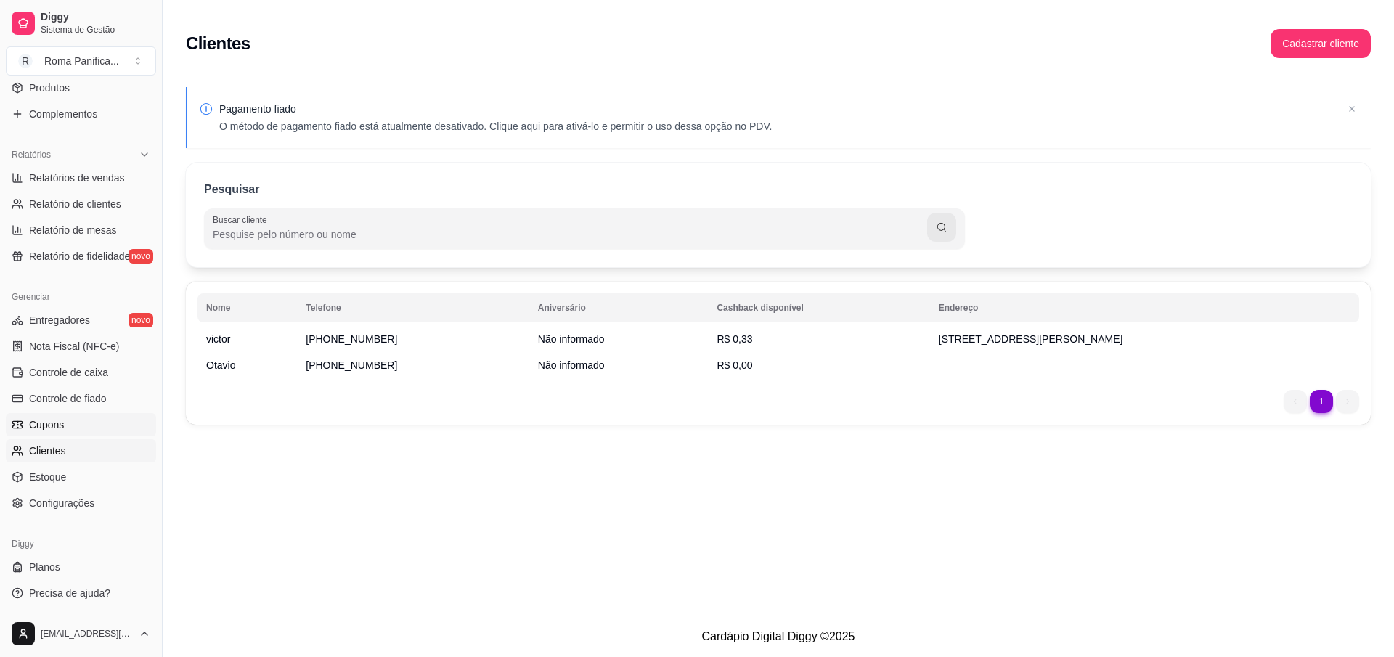
click at [41, 423] on span "Cupons" at bounding box center [46, 425] width 35 height 15
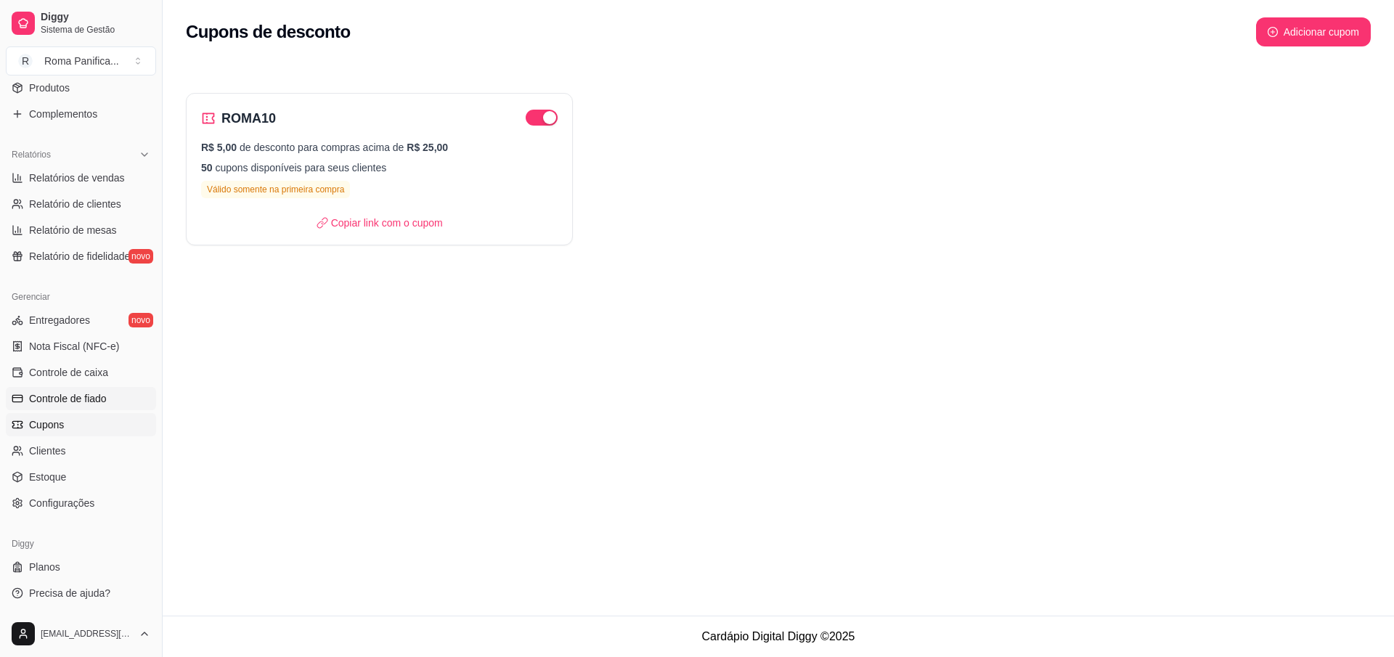
click at [55, 395] on span "Controle de fiado" at bounding box center [68, 398] width 78 height 15
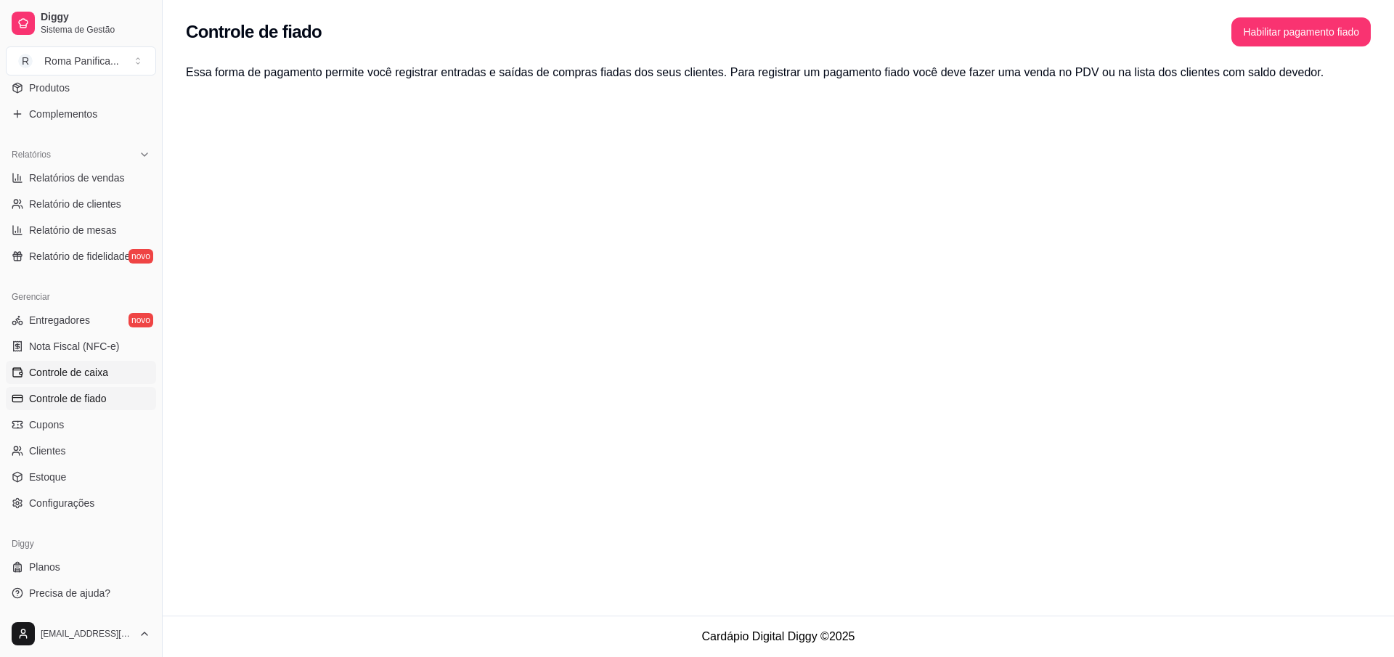
click at [54, 377] on span "Controle de caixa" at bounding box center [68, 372] width 79 height 15
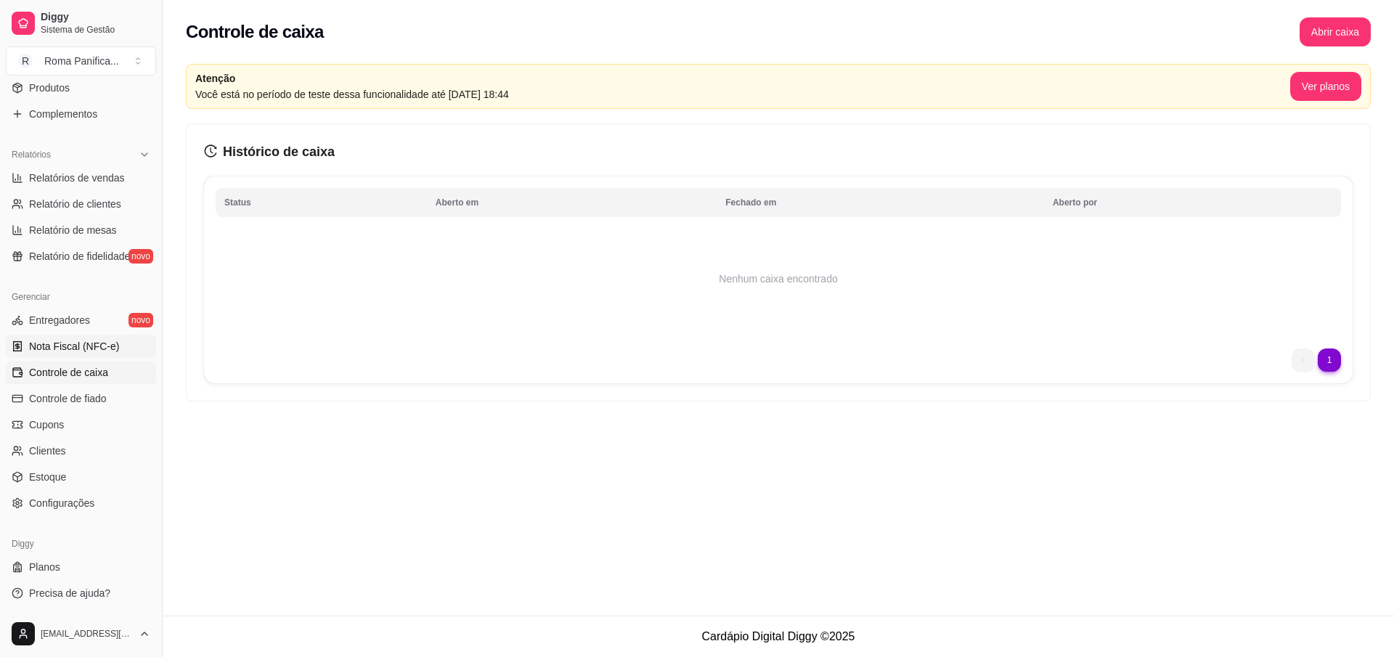
click at [70, 346] on span "Nota Fiscal (NFC-e)" at bounding box center [74, 346] width 90 height 15
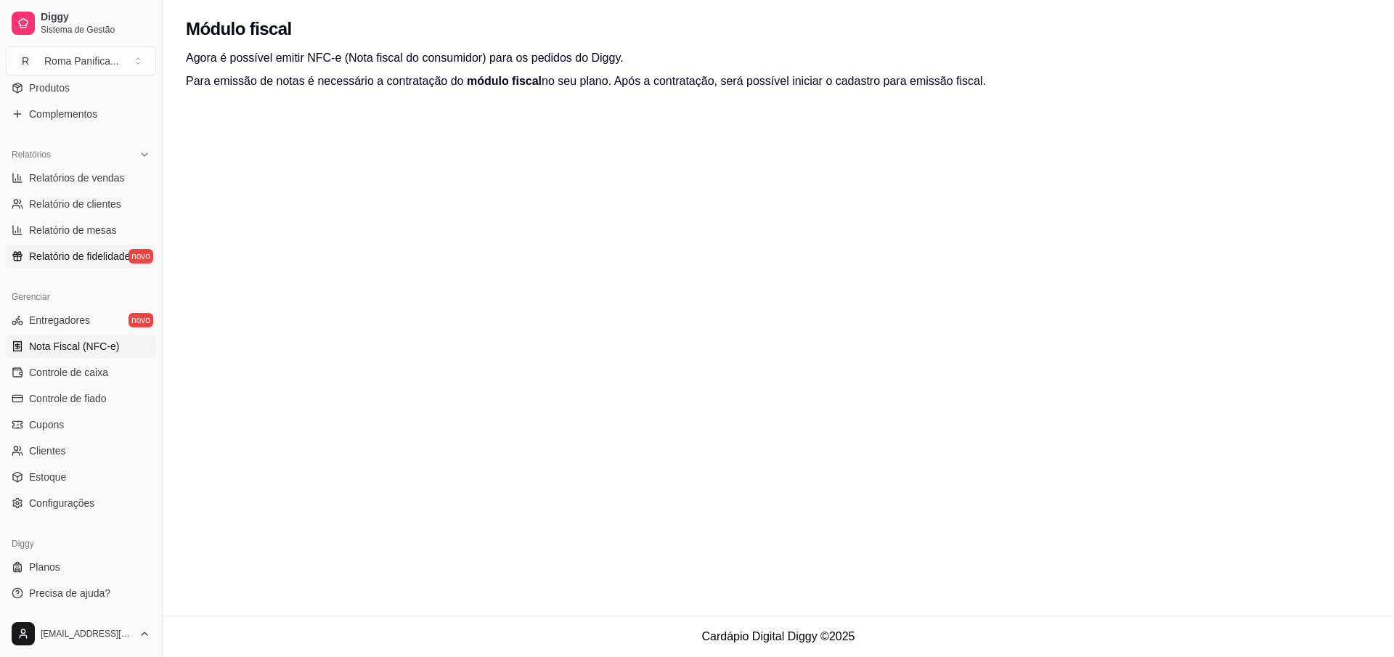
click at [52, 253] on span "Relatório de fidelidade" at bounding box center [79, 256] width 101 height 15
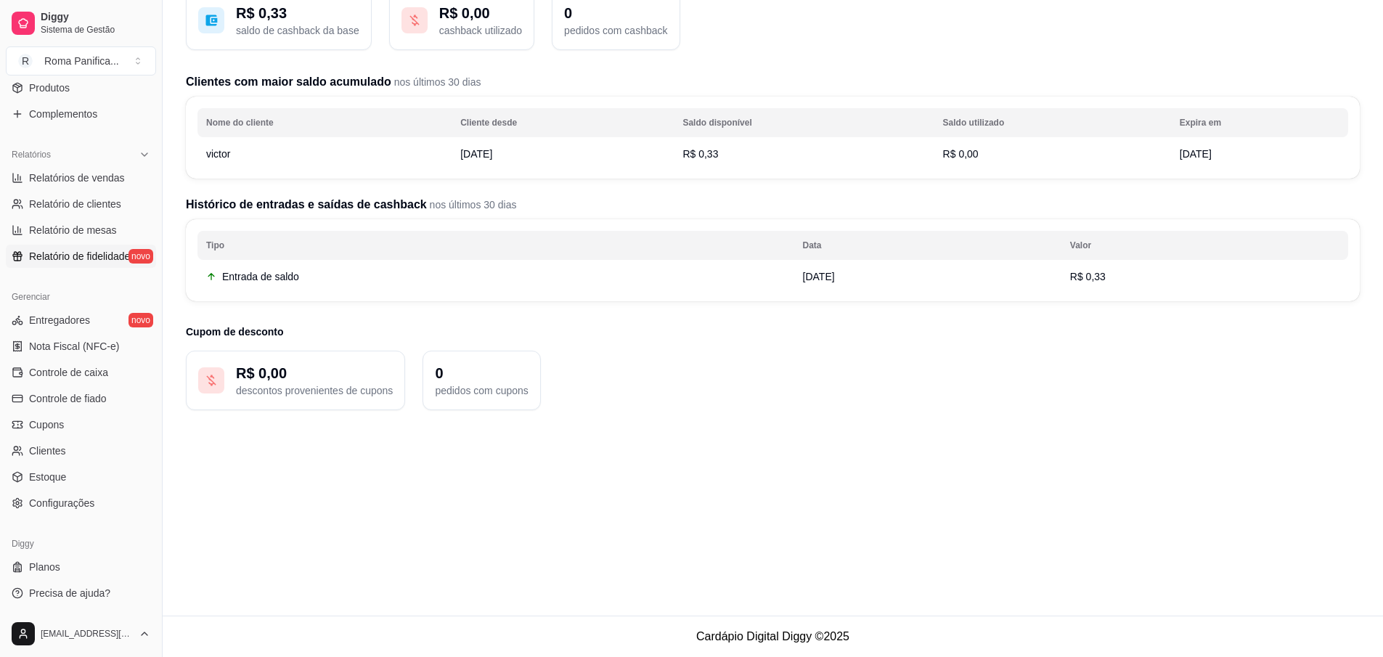
scroll to position [117, 0]
click at [42, 573] on span "Planos" at bounding box center [44, 567] width 31 height 15
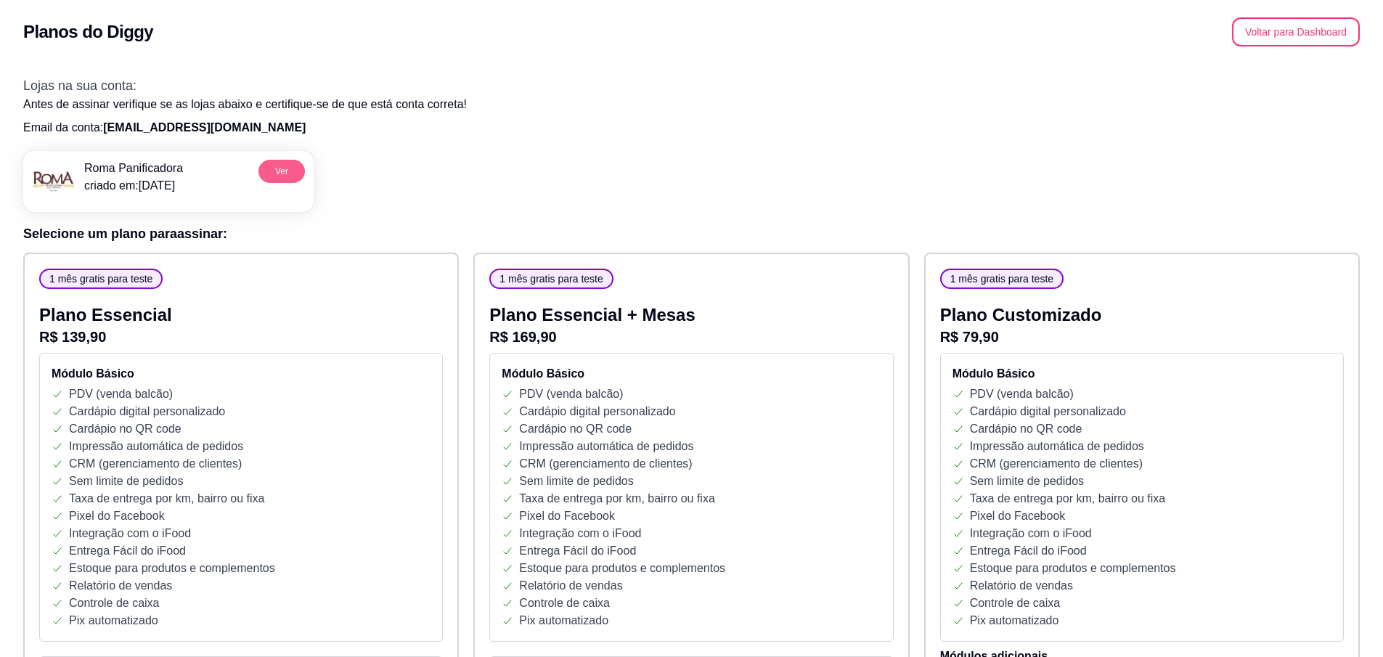
click at [285, 176] on button "Ver" at bounding box center [282, 171] width 46 height 23
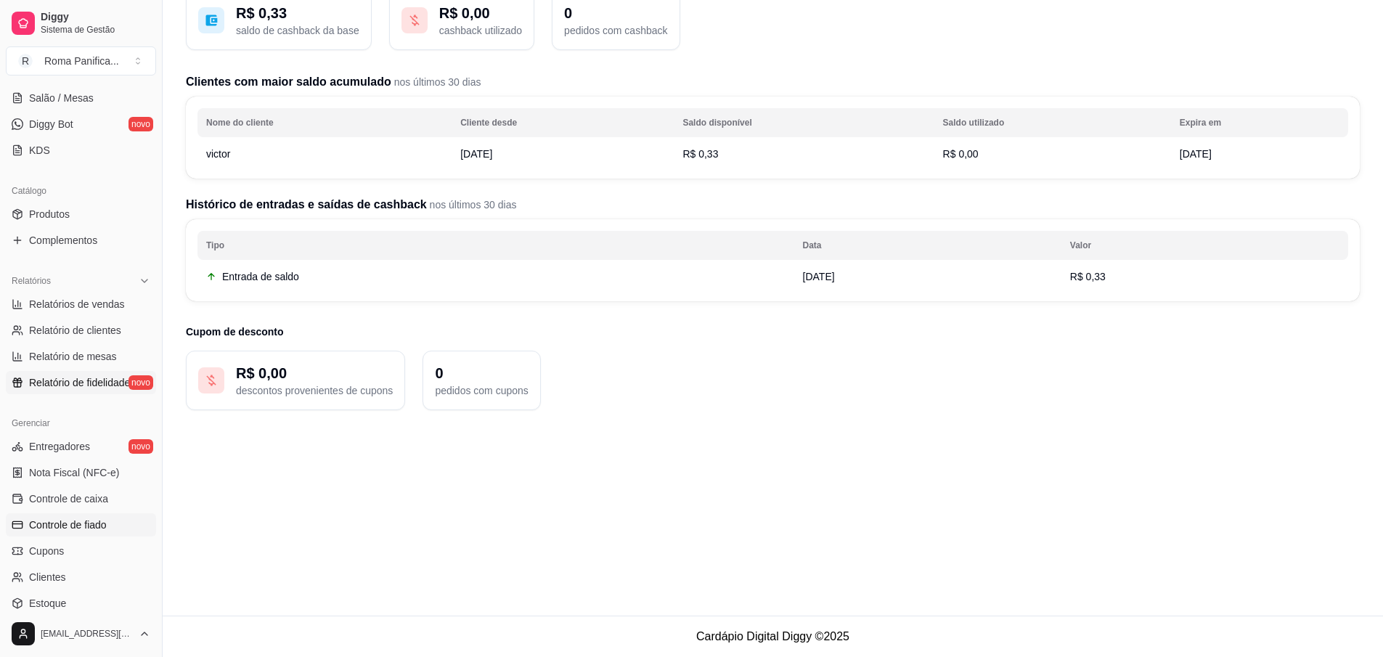
scroll to position [388, 0]
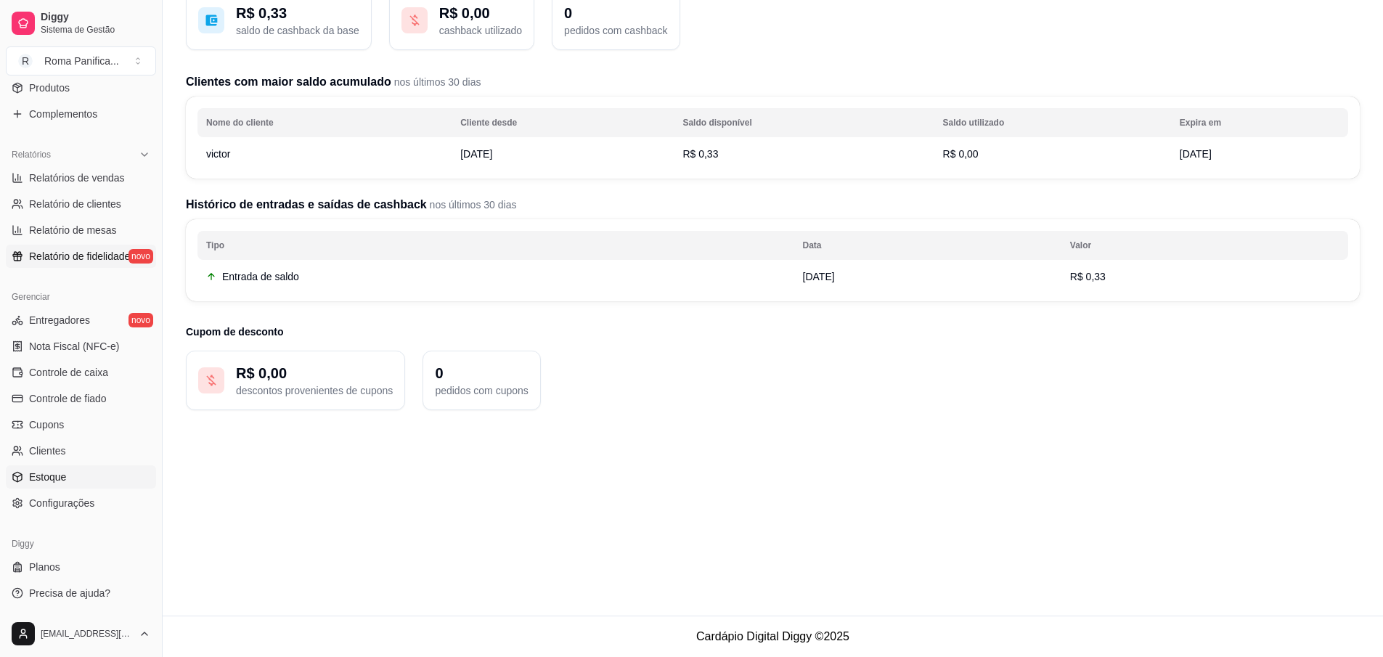
click at [64, 475] on span "Estoque" at bounding box center [47, 477] width 37 height 15
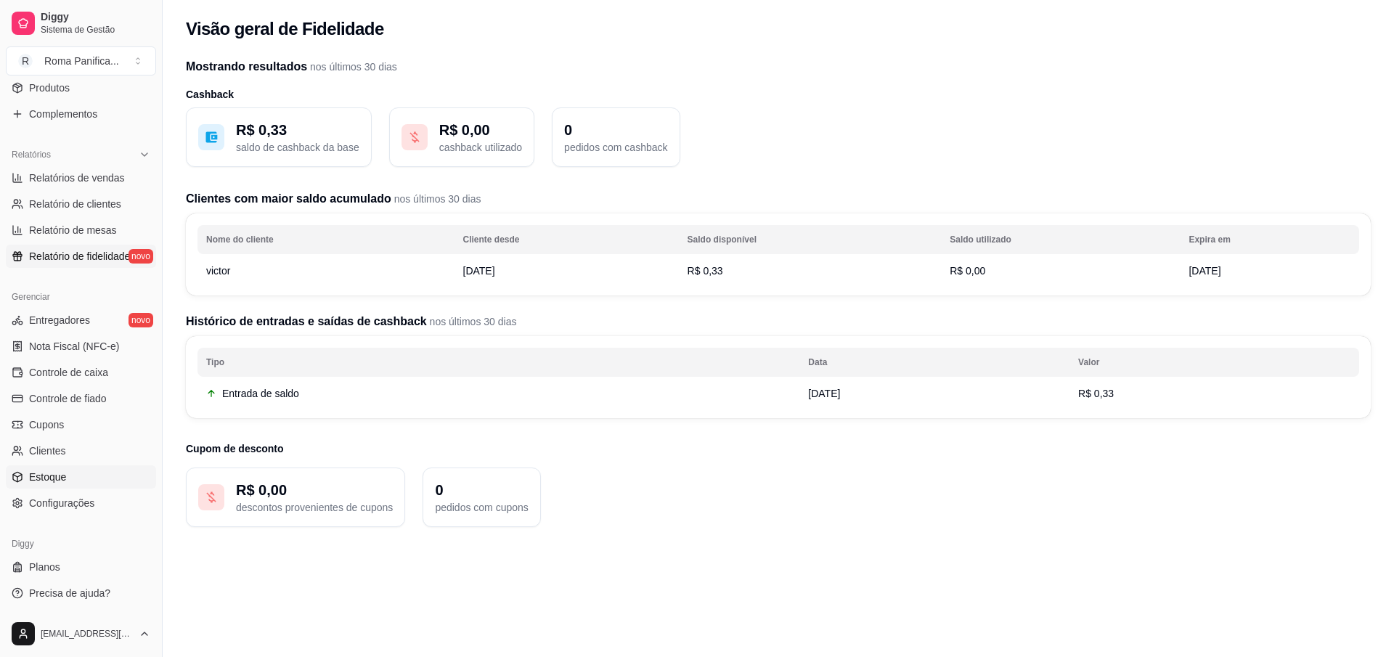
select select "QUANTITY_ORDER"
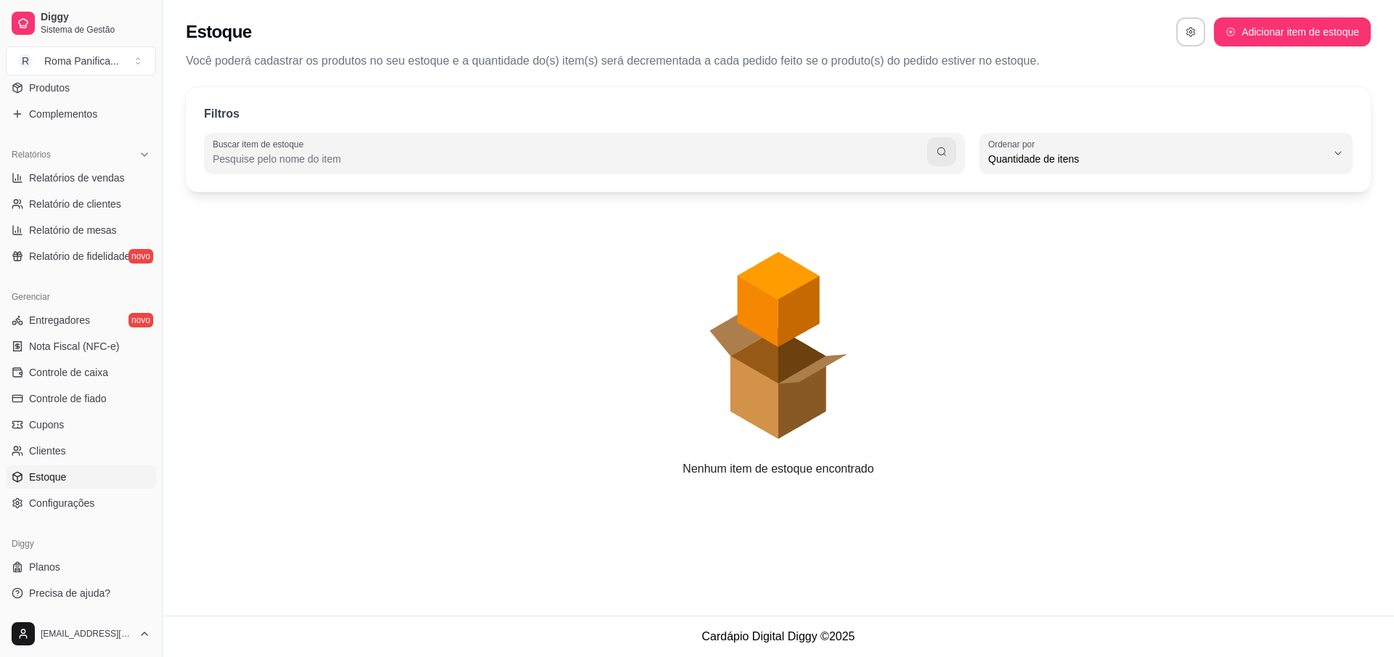
scroll to position [14, 0]
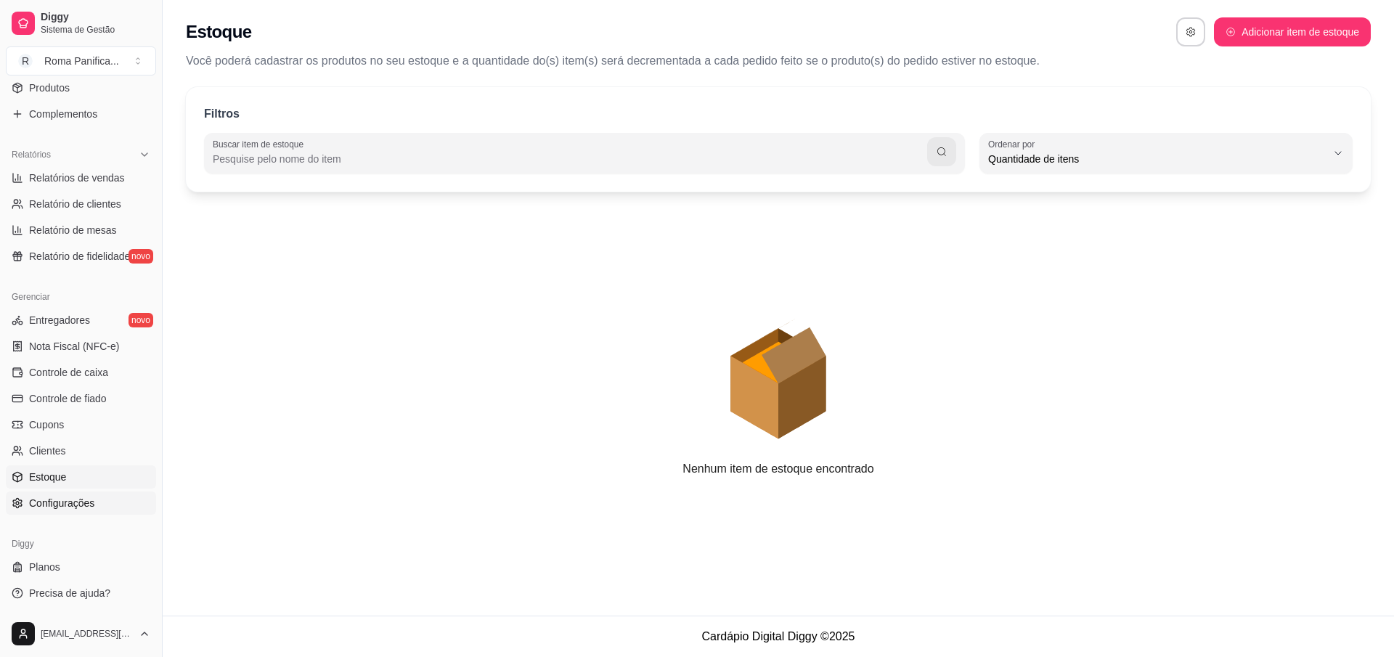
drag, startPoint x: 36, startPoint y: 508, endPoint x: 44, endPoint y: 510, distance: 9.0
click at [36, 508] on span "Configurações" at bounding box center [61, 503] width 65 height 15
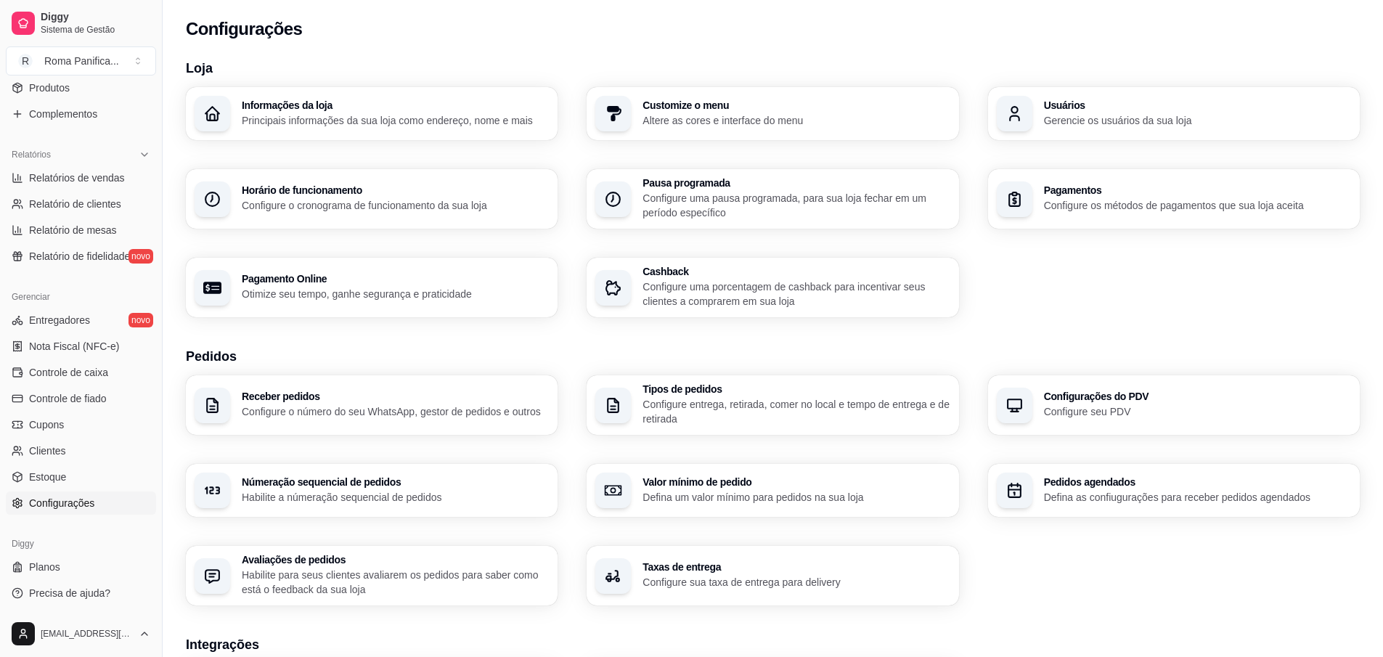
click at [817, 118] on p "Altere as cores e interface do menu" at bounding box center [796, 120] width 307 height 15
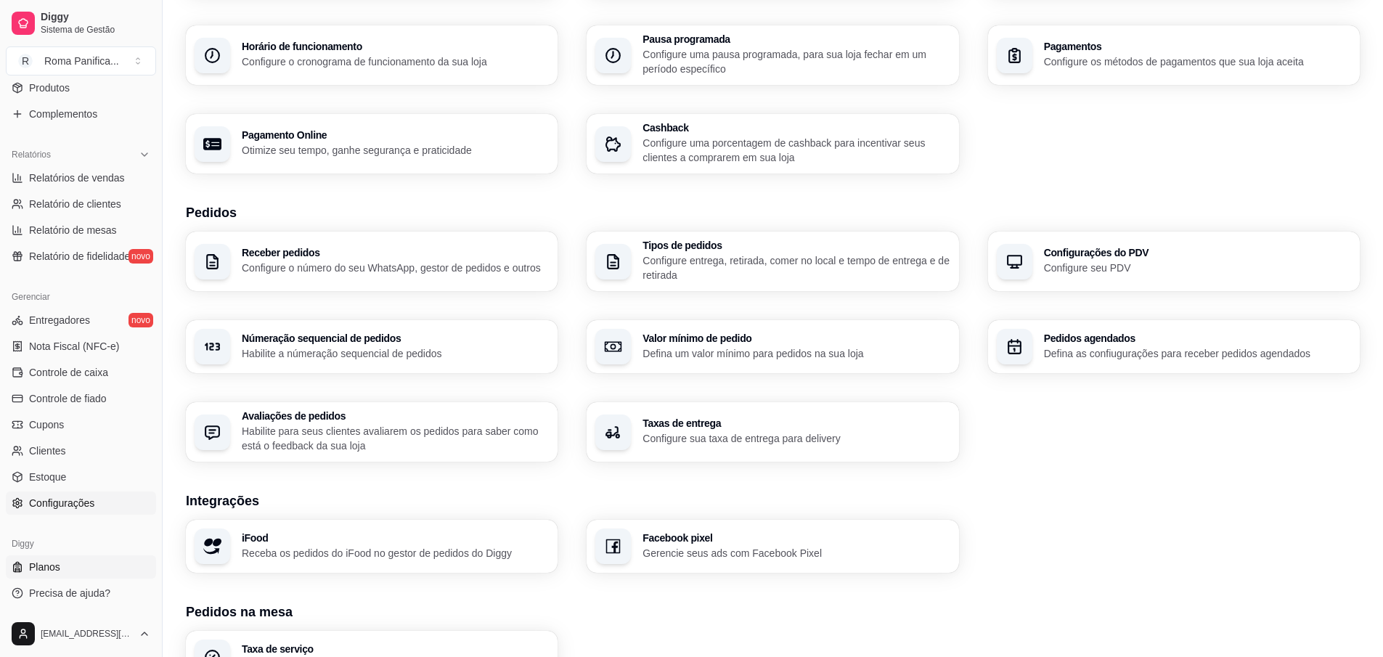
scroll to position [341, 0]
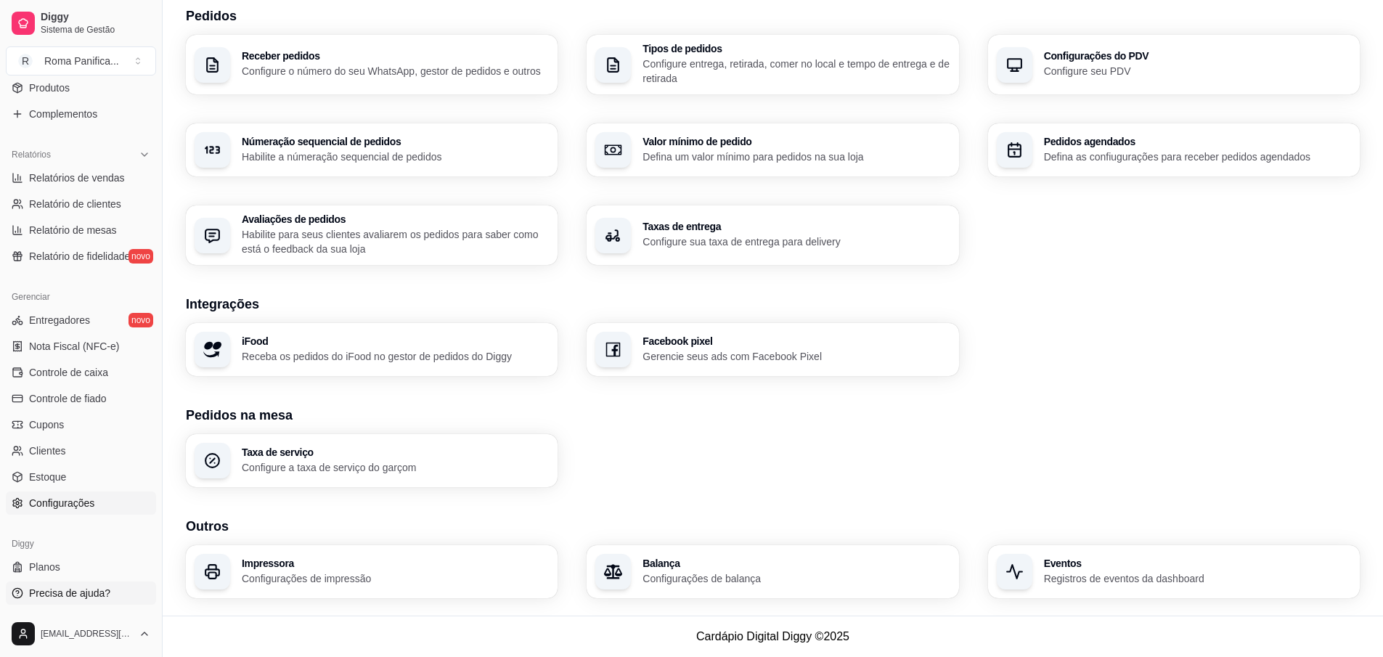
click at [98, 597] on span "Precisa de ajuda?" at bounding box center [69, 593] width 81 height 15
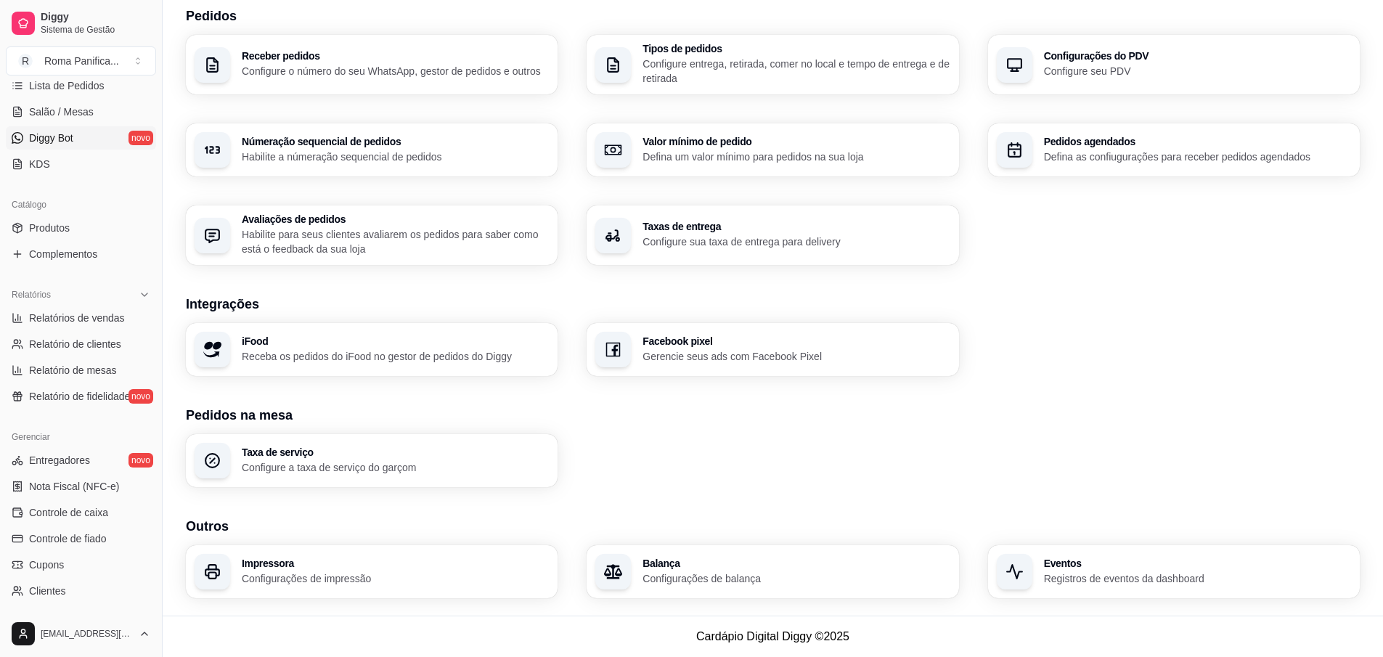
scroll to position [0, 0]
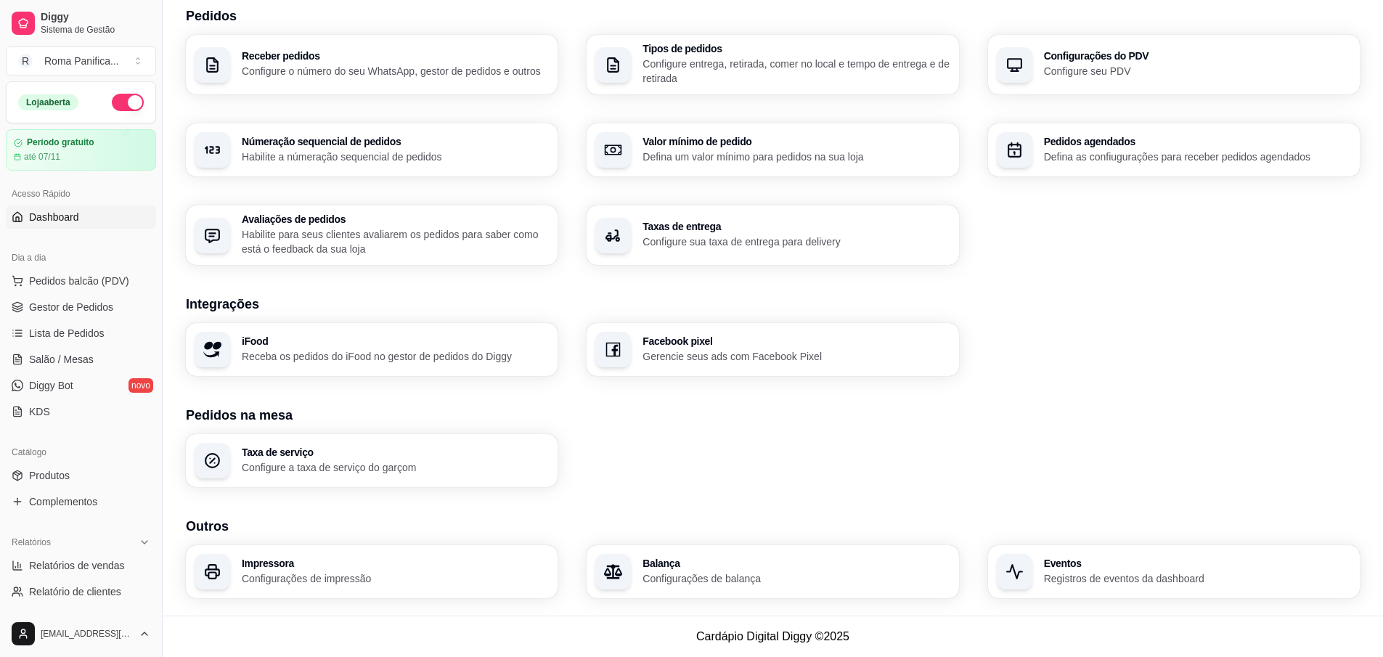
click at [47, 230] on div "Acesso Rápido Dashboard" at bounding box center [81, 205] width 162 height 58
drag, startPoint x: 58, startPoint y: 220, endPoint x: 82, endPoint y: 224, distance: 24.4
click at [58, 221] on span "Dashboard" at bounding box center [54, 217] width 50 height 15
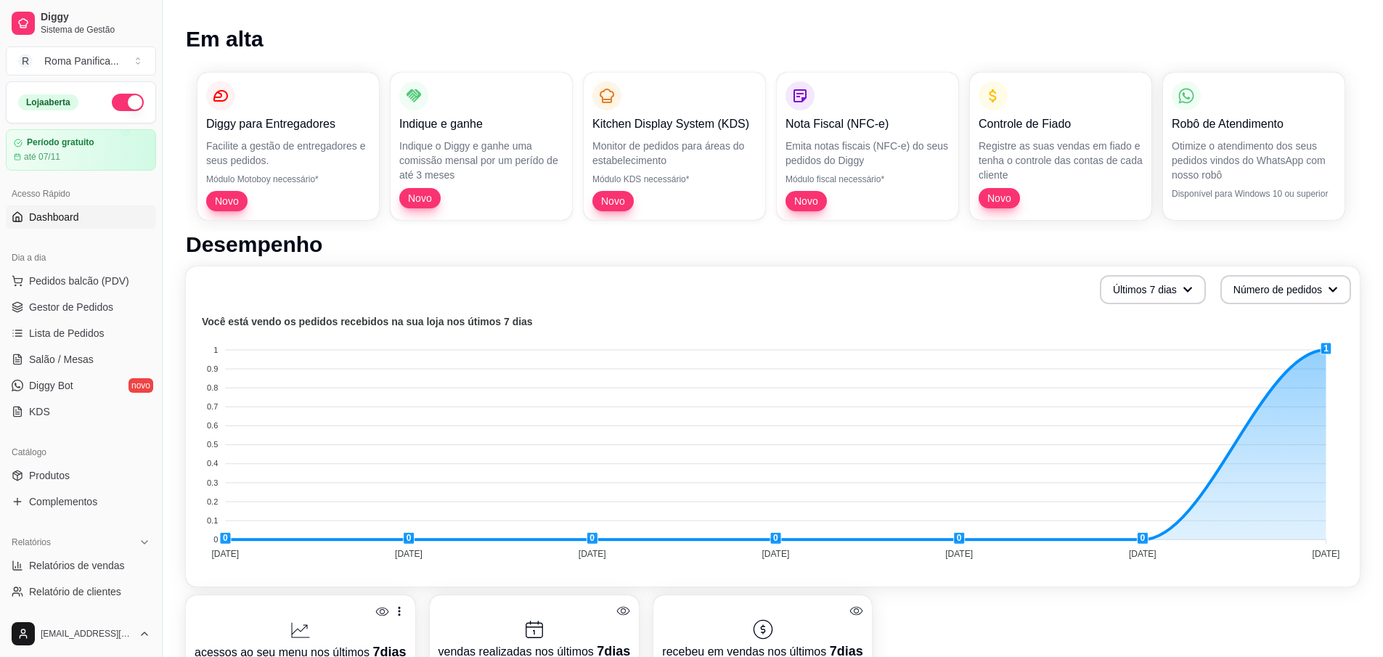
scroll to position [392, 0]
